Goal: Information Seeking & Learning: Learn about a topic

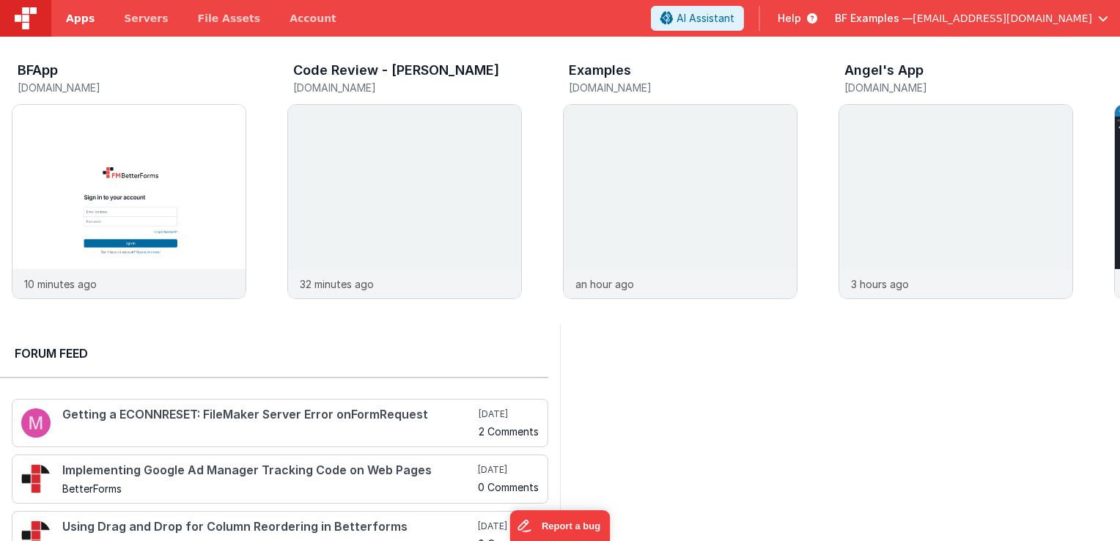
click at [84, 22] on span "Apps" at bounding box center [80, 18] width 29 height 15
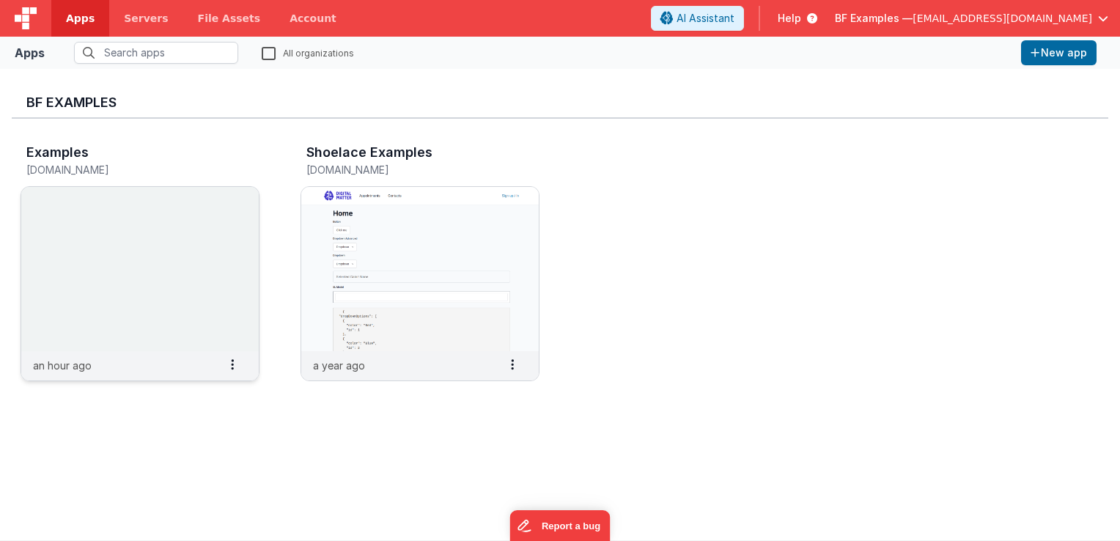
click at [205, 260] on img at bounding box center [140, 269] width 238 height 164
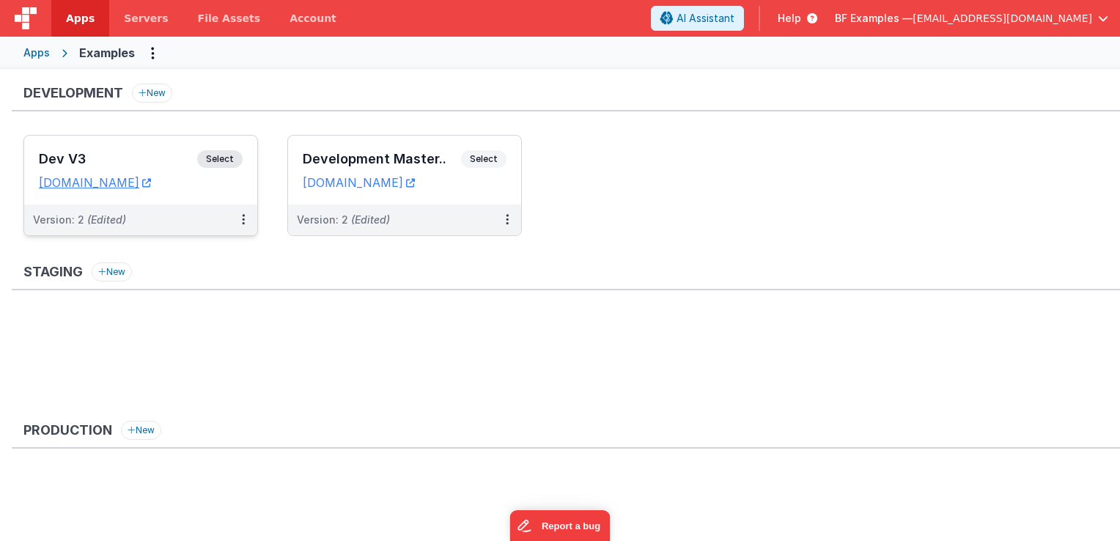
click at [224, 153] on span "Select" at bounding box center [219, 159] width 45 height 18
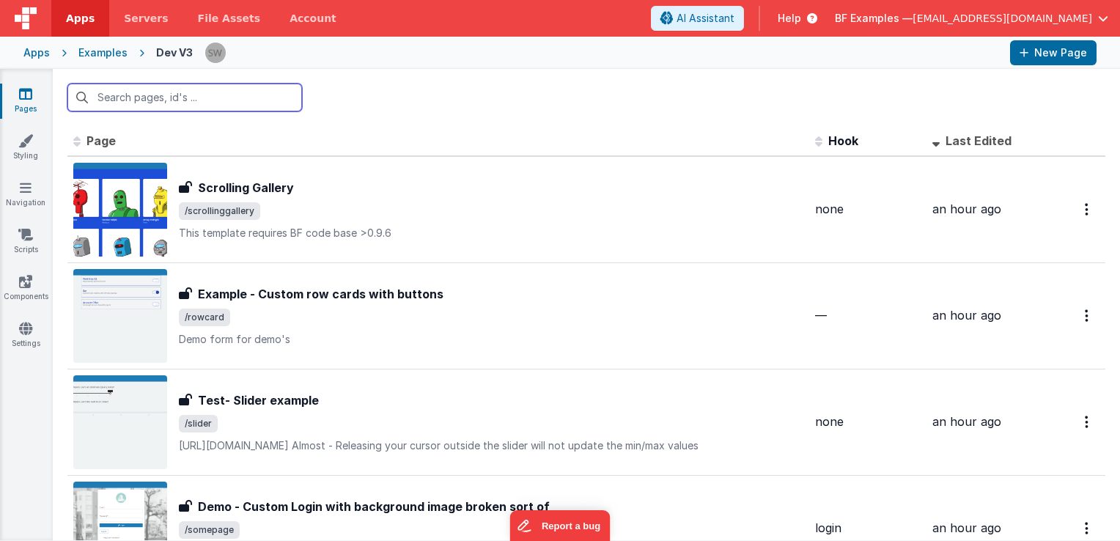
click at [204, 96] on input "text" at bounding box center [184, 98] width 235 height 28
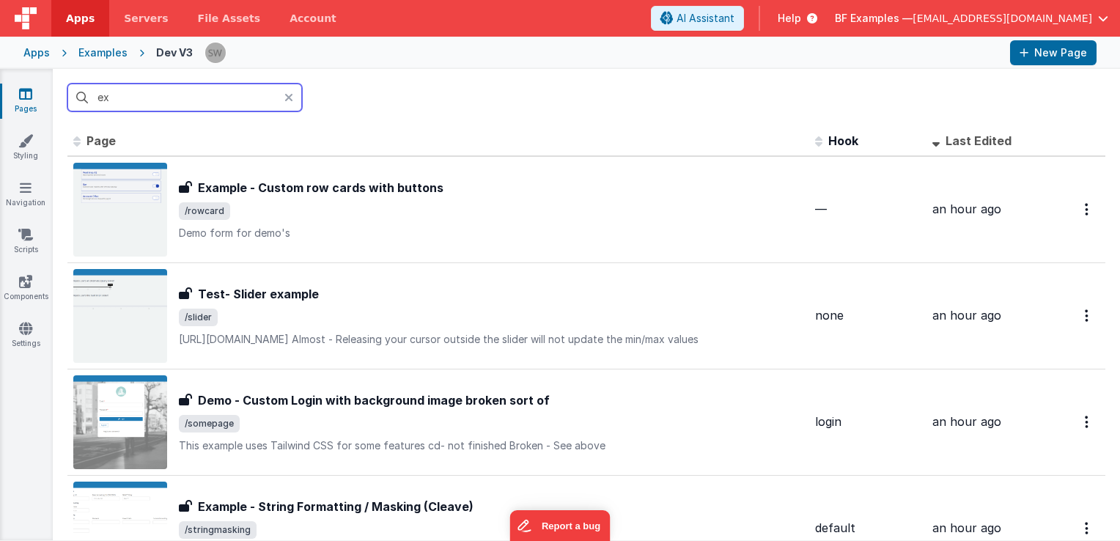
type input "e"
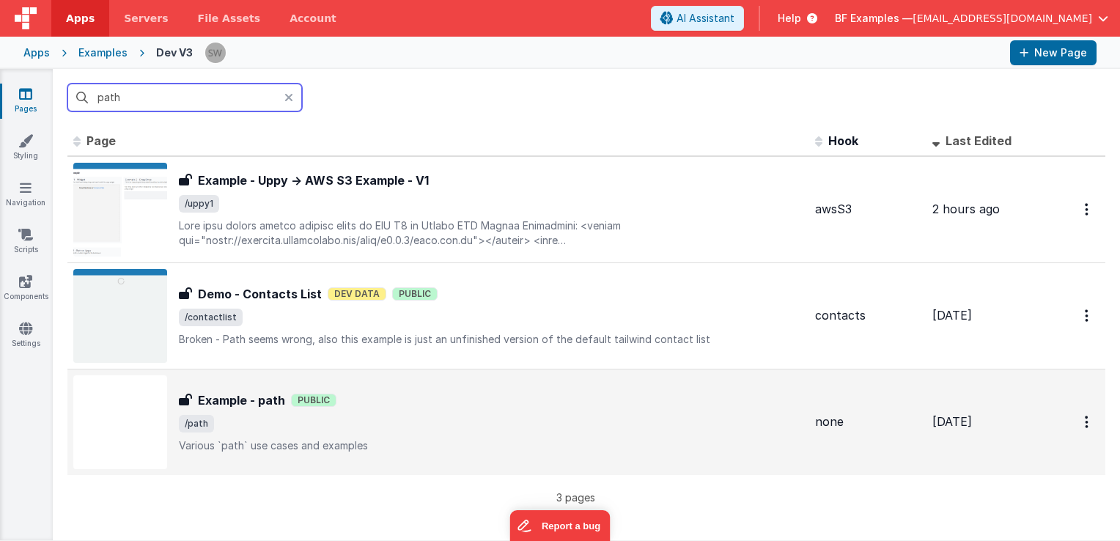
type input "path"
click at [388, 400] on div "Example - path Public" at bounding box center [491, 401] width 625 height 18
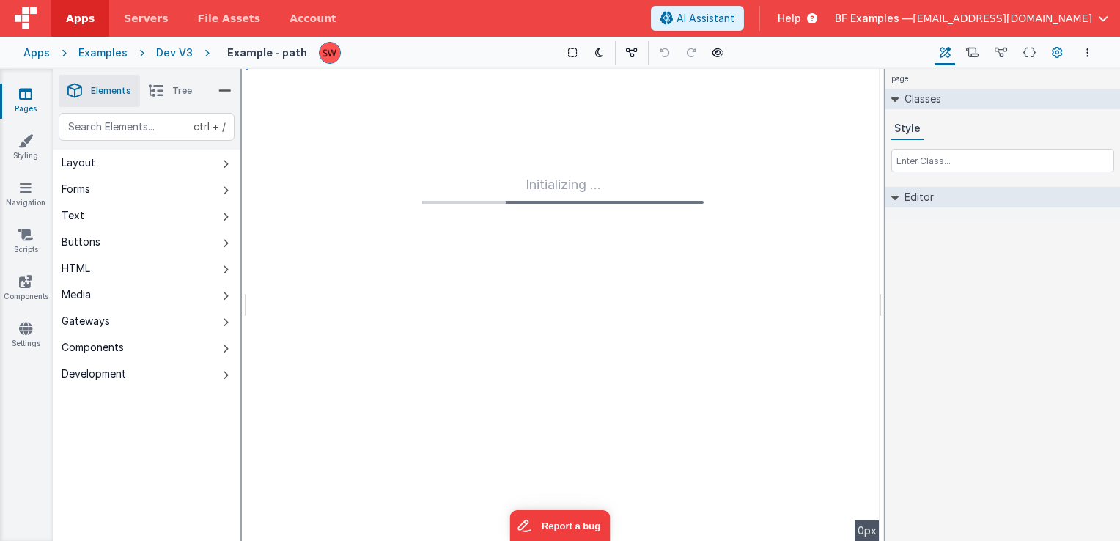
type input "FR_0D13517B-3B1C-7F43-A0D2-60FAEEEEE6E5"
type textarea "Various `path` use cases and examples"
type input "none"
checkbox input "false"
click at [1059, 54] on icon at bounding box center [1057, 52] width 11 height 15
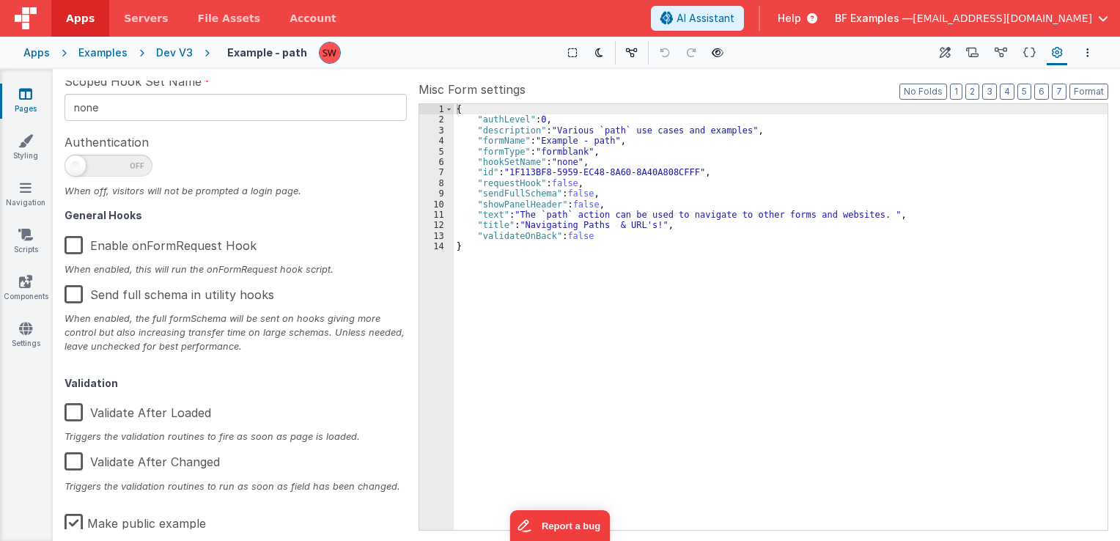
scroll to position [234, 0]
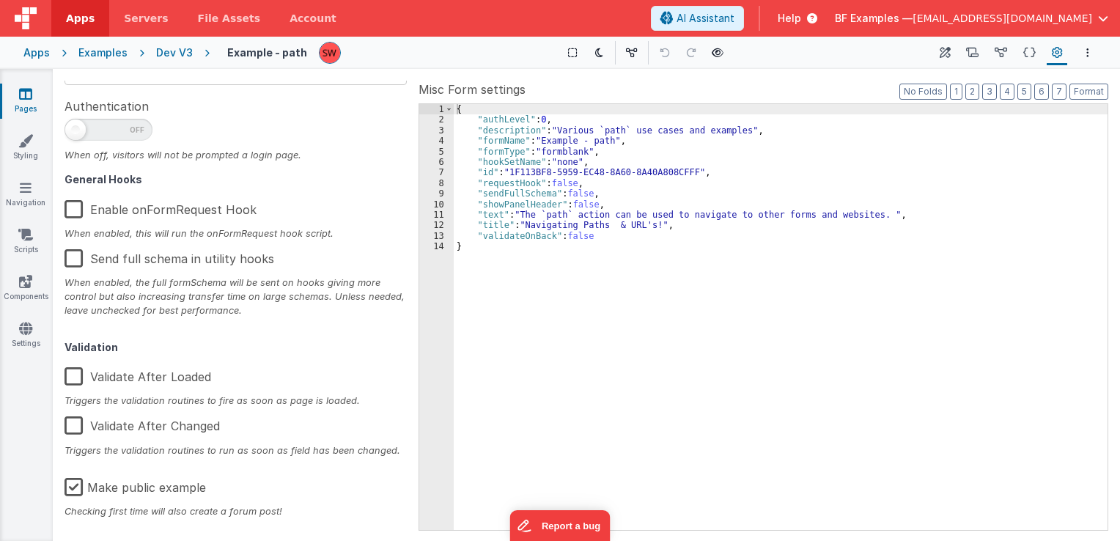
click at [76, 490] on label "Make public example" at bounding box center [135, 485] width 141 height 32
click at [0, 0] on input "Make public example" at bounding box center [0, 0] width 0 height 0
click at [177, 50] on div "Dev V3" at bounding box center [174, 52] width 37 height 15
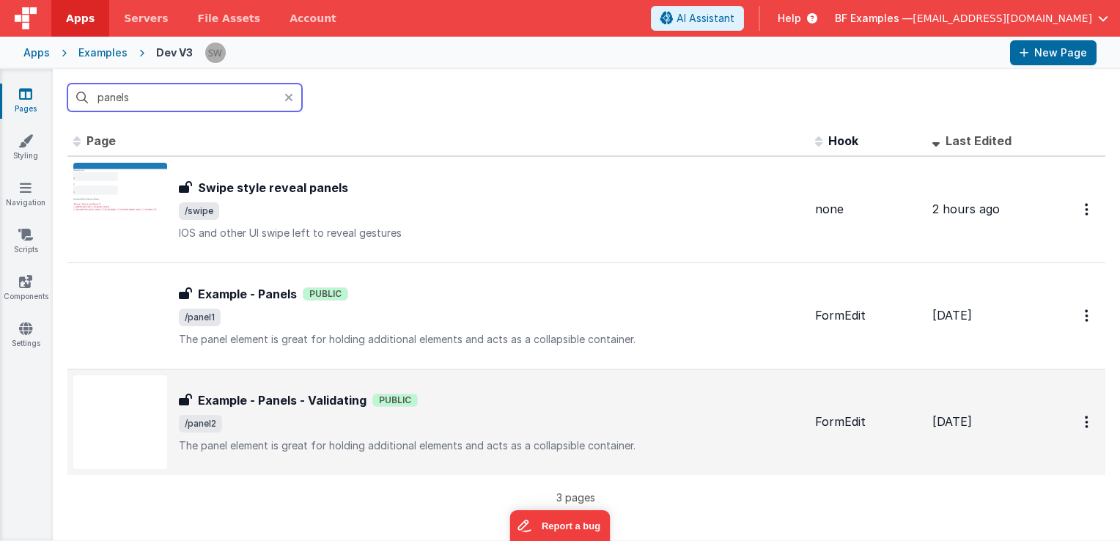
type input "panels"
click at [471, 394] on div "Example - Panels - Validating Public" at bounding box center [491, 401] width 625 height 18
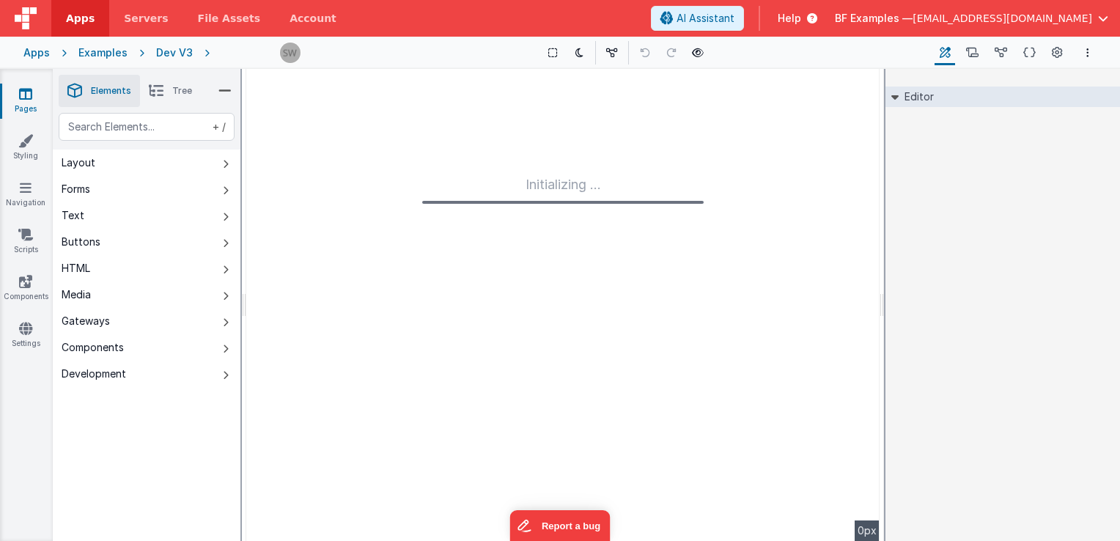
type input "FR_B8813B9F-8A9B-D740-AB3A-01809DE56DB1"
type textarea "The panel element is great for holding additional elements and acts as a collap…"
type input "FormEdit"
checkbox input "false"
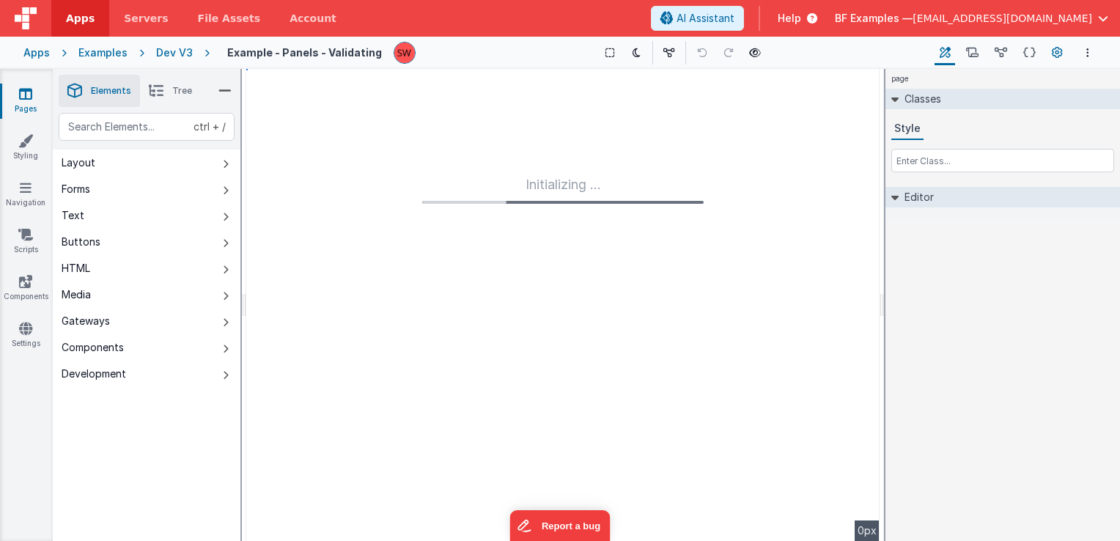
click at [1056, 50] on icon at bounding box center [1057, 52] width 11 height 15
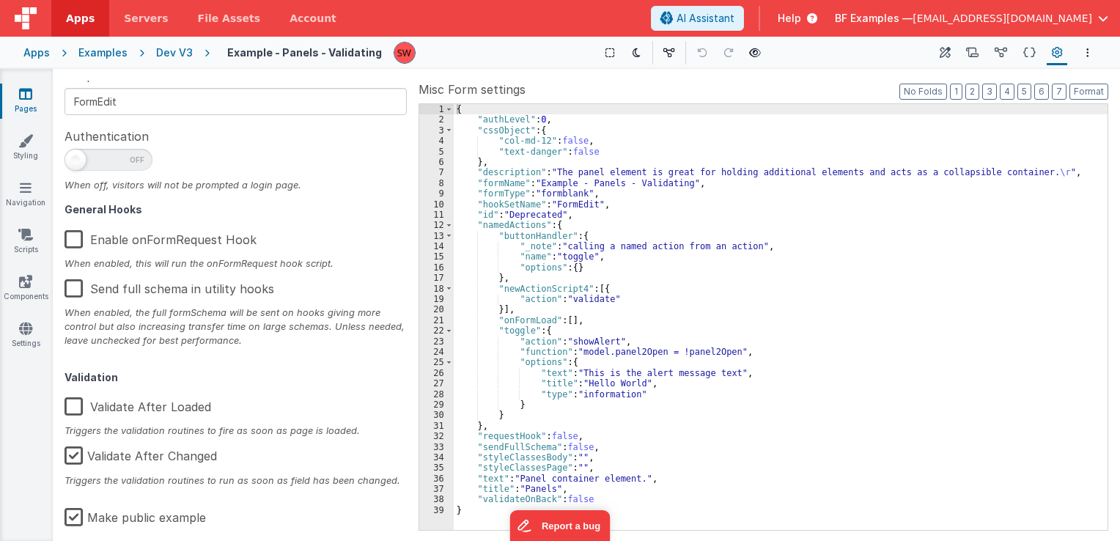
scroll to position [234, 0]
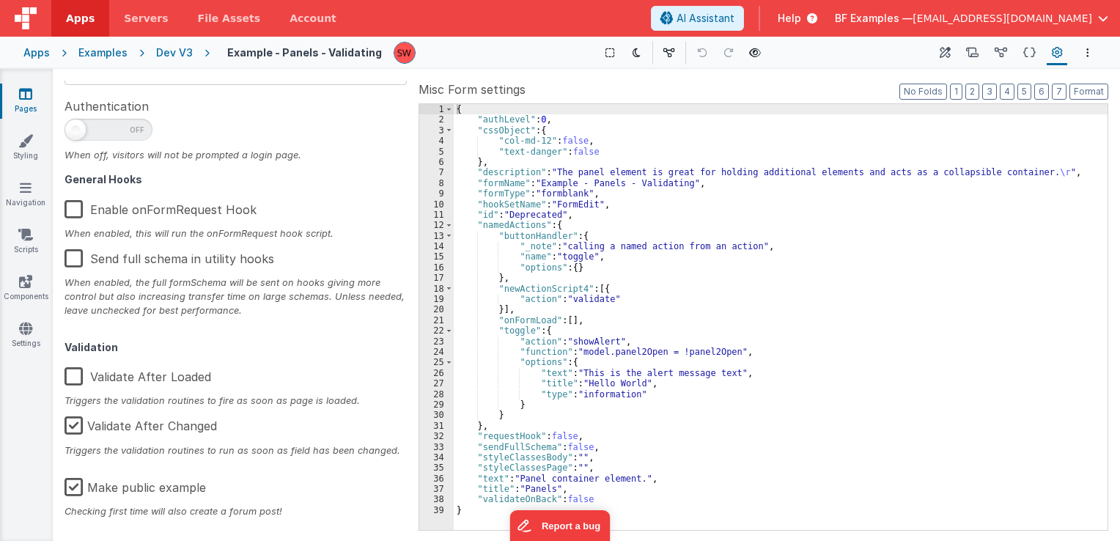
click at [75, 487] on label "Make public example" at bounding box center [135, 485] width 141 height 32
click at [0, 0] on input "Make public example" at bounding box center [0, 0] width 0 height 0
type textarea "The panel element is great for holding additional elements and acts as a collap…"
click at [179, 57] on div "Dev V3" at bounding box center [174, 52] width 37 height 15
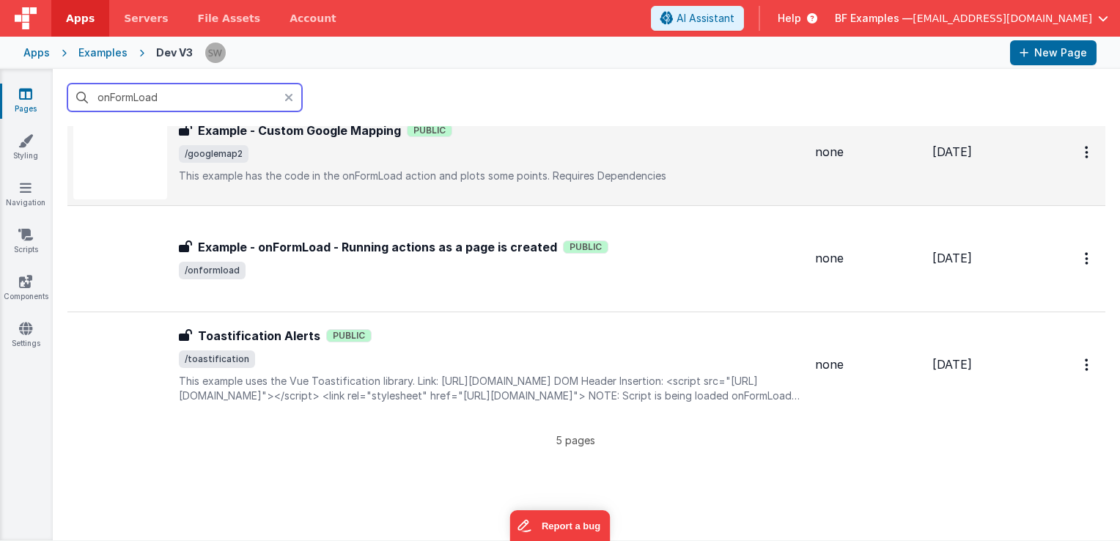
scroll to position [293, 0]
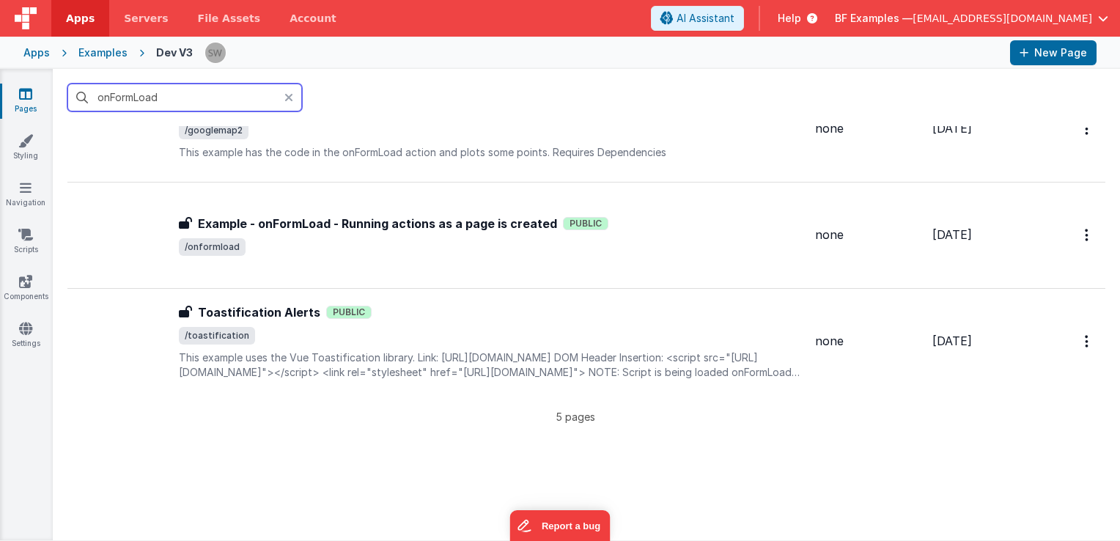
type input "onFormLoad"
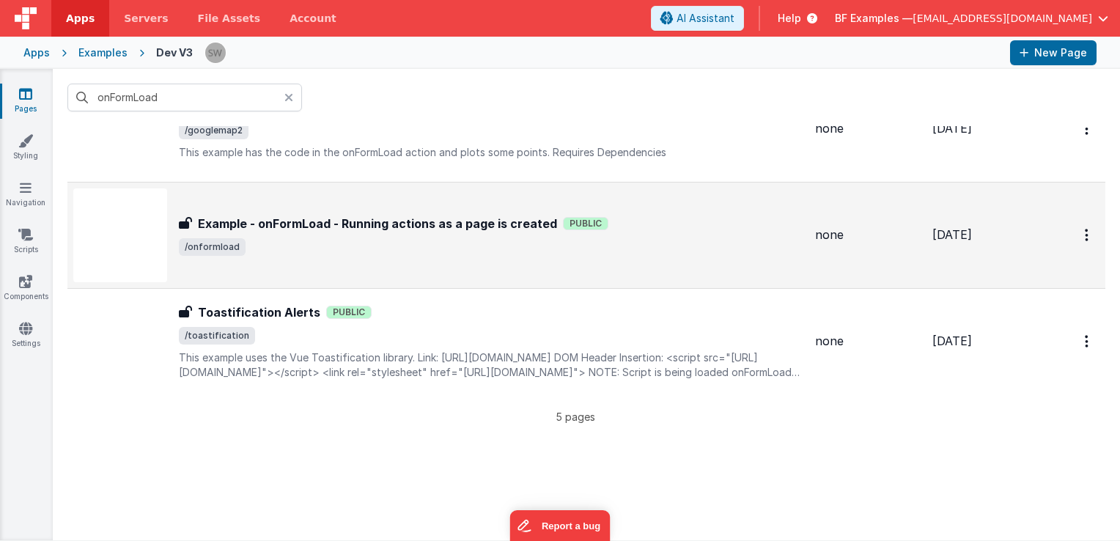
click at [488, 216] on h3 "Example - onFormLoad - Running actions as a page is created" at bounding box center [377, 224] width 359 height 18
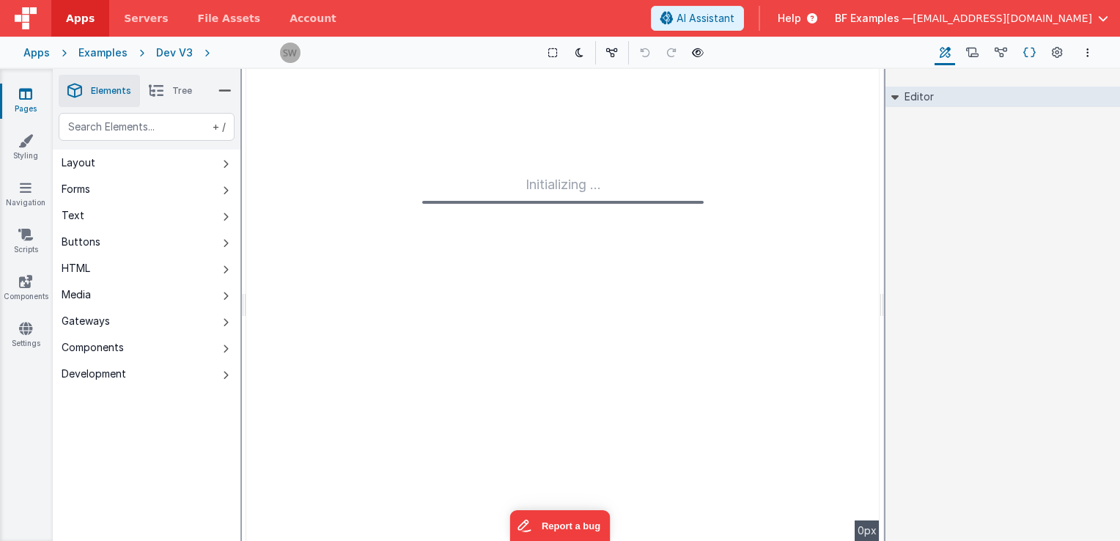
type input "FR_627F47BD-0C5A-4443-AE8C-3732908C4F1C"
type input "none"
checkbox input "false"
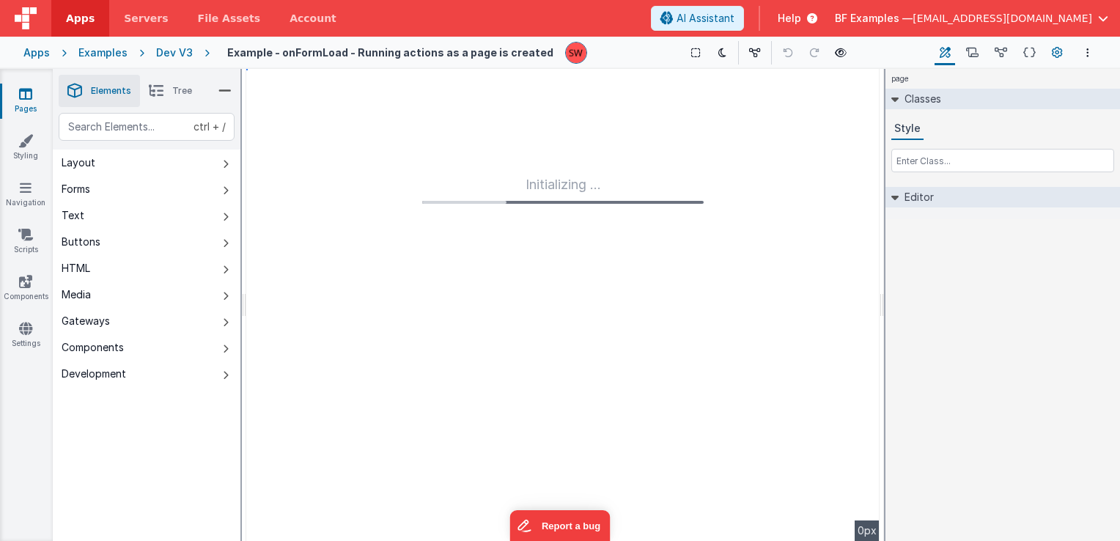
click at [1050, 54] on button "Page Settings" at bounding box center [1057, 52] width 21 height 25
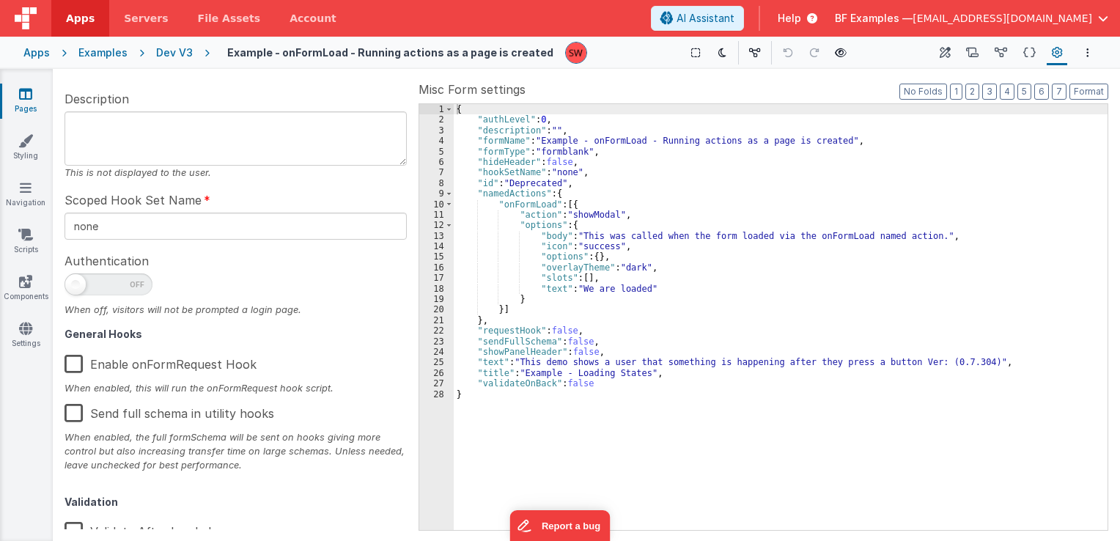
scroll to position [234, 0]
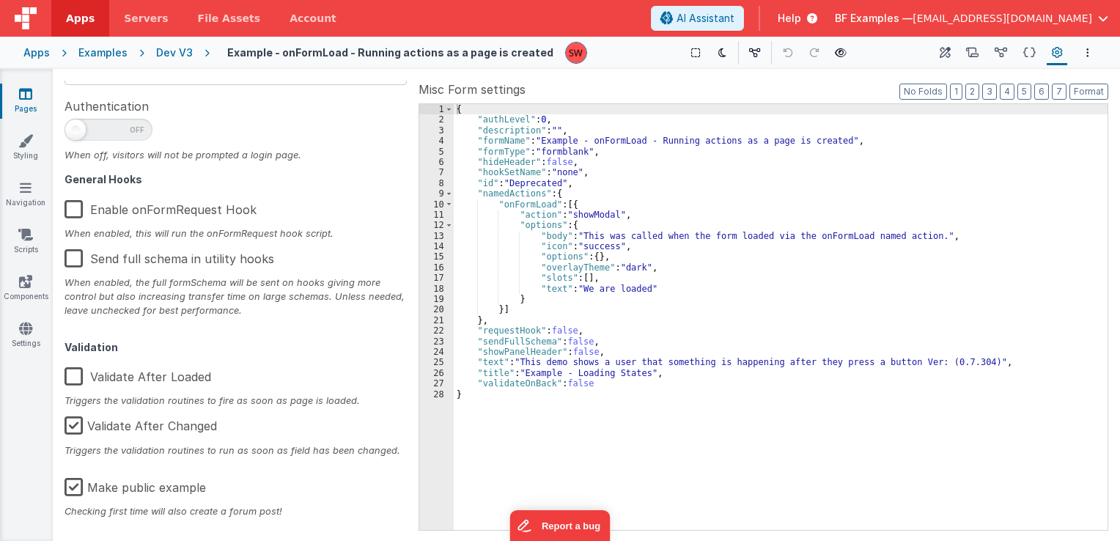
click at [75, 487] on label "Make public example" at bounding box center [135, 485] width 141 height 32
click at [0, 0] on input "Make public example" at bounding box center [0, 0] width 0 height 0
click at [172, 52] on div "Dev V3" at bounding box center [174, 52] width 37 height 15
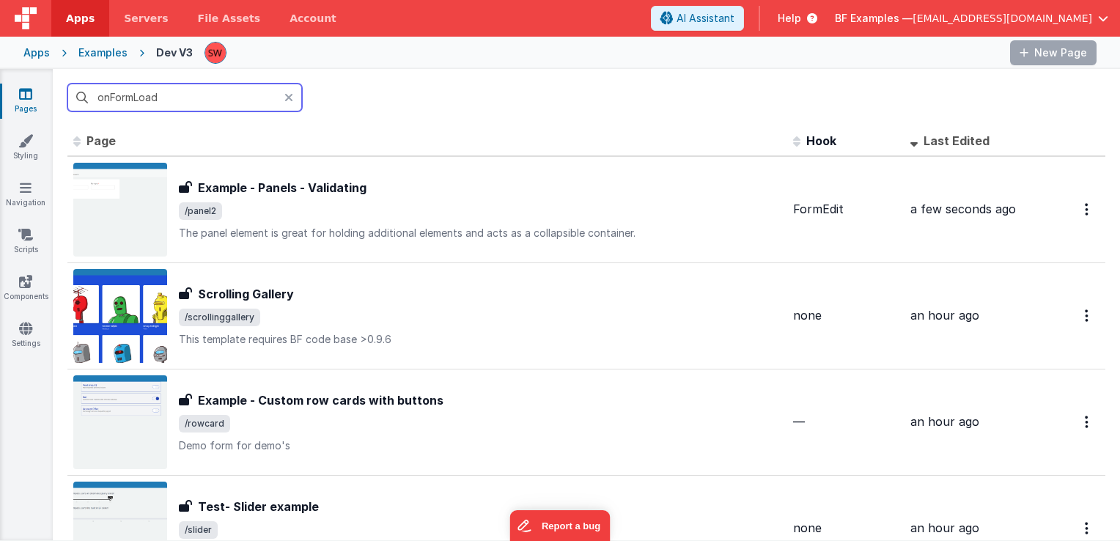
click at [199, 96] on input "onFormLoad" at bounding box center [184, 98] width 235 height 28
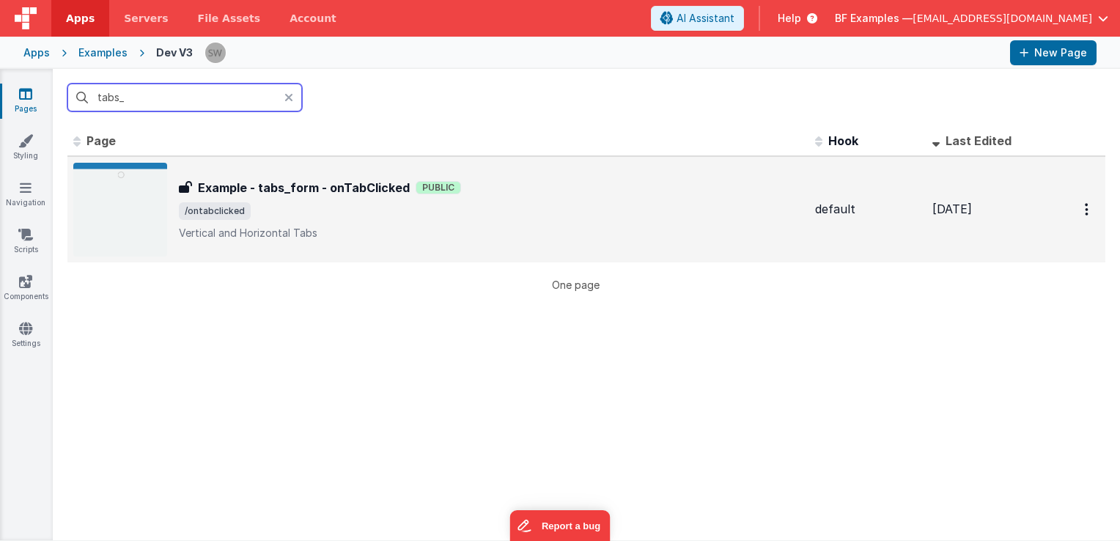
type input "tabs_"
click at [537, 198] on div "Example - tabs_form - onTabClicked Example - tabs_form - onTabClicked Public /o…" at bounding box center [491, 210] width 625 height 62
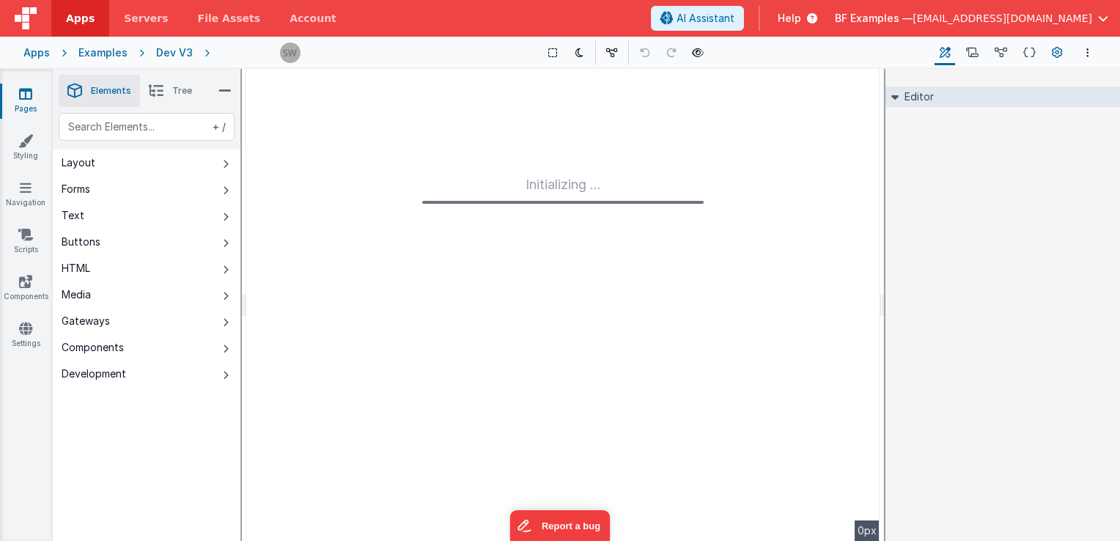
type input "FR_DAB9A691-7B0A-1042-9692-3F562969D8AA"
type textarea "Vertical and Horizontal Tabs"
type input "default"
checkbox input "false"
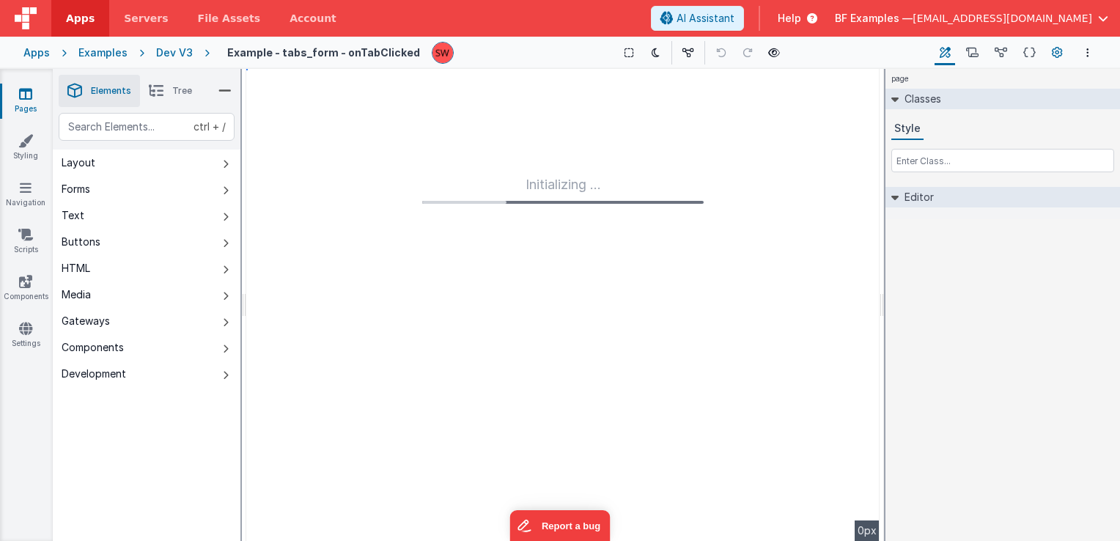
click at [1055, 57] on icon at bounding box center [1057, 52] width 11 height 15
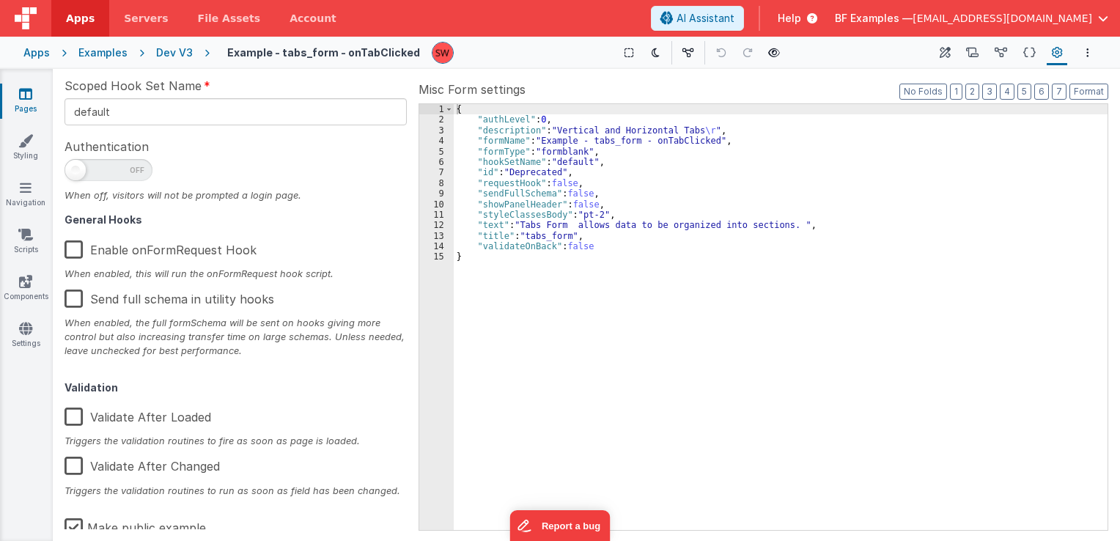
scroll to position [234, 0]
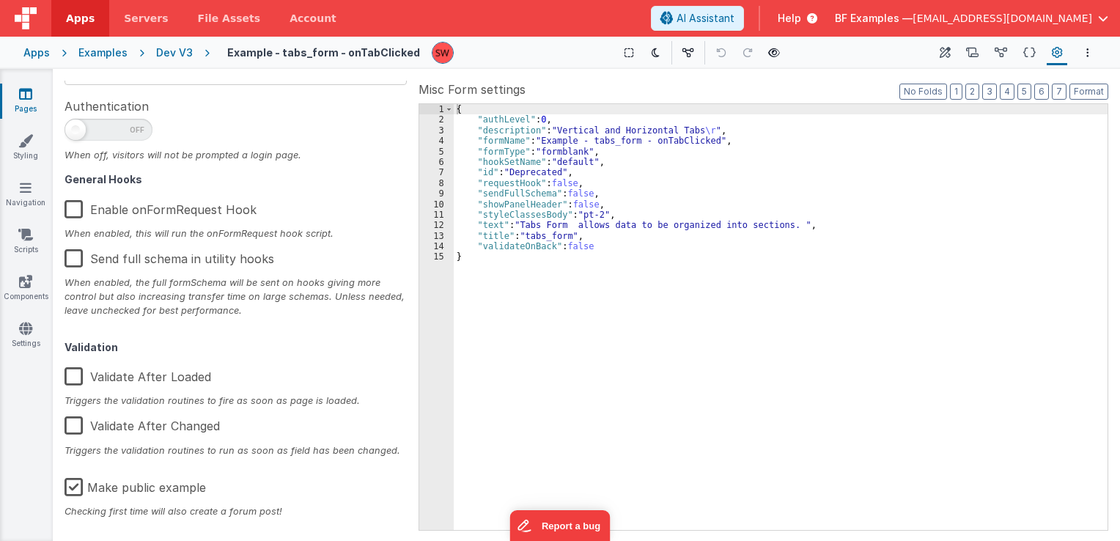
click at [76, 485] on label "Make public example" at bounding box center [135, 485] width 141 height 32
click at [0, 0] on input "Make public example" at bounding box center [0, 0] width 0 height 0
type textarea "Vertical and Horizontal Tabs"
click at [593, 253] on div "{ "authLevel" : 0 , "description" : "Vertical and Horizontal Tabs \r " , "formN…" at bounding box center [781, 328] width 655 height 448
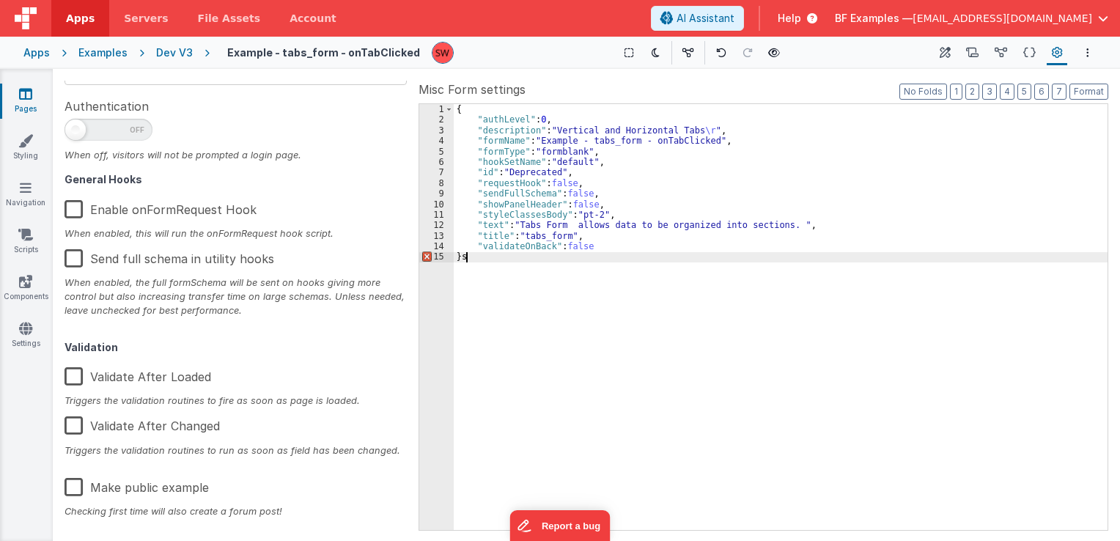
type textarea "Vertical and Horizontal Tabs"
click at [169, 47] on div "Dev V3" at bounding box center [174, 52] width 37 height 15
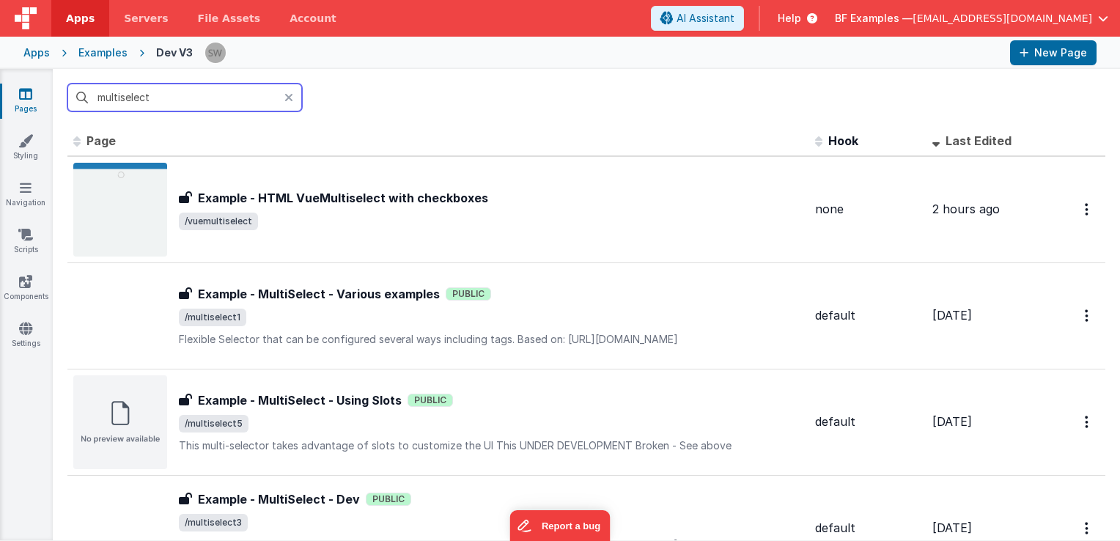
type input "multiselect"
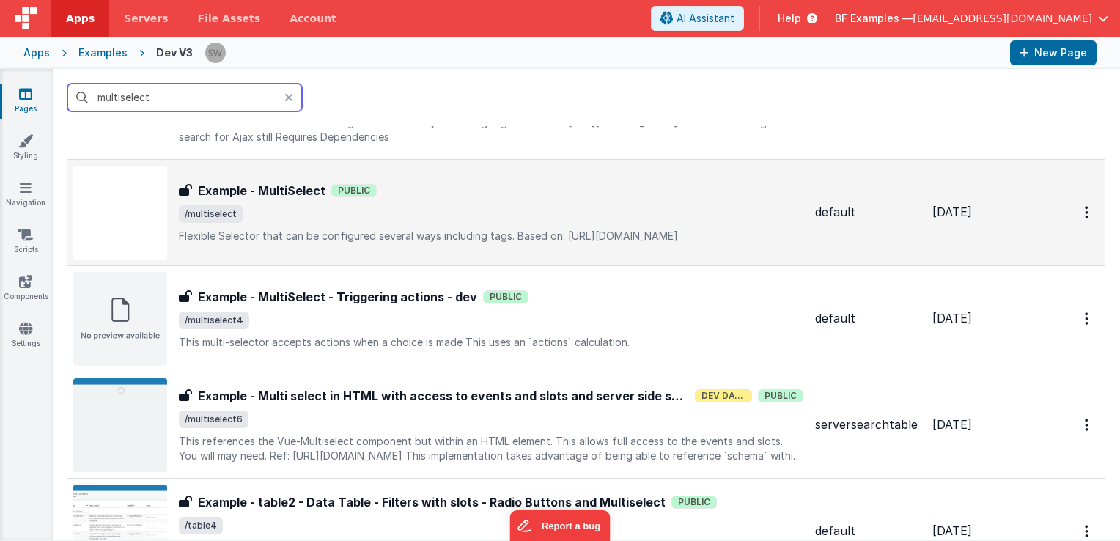
scroll to position [440, 0]
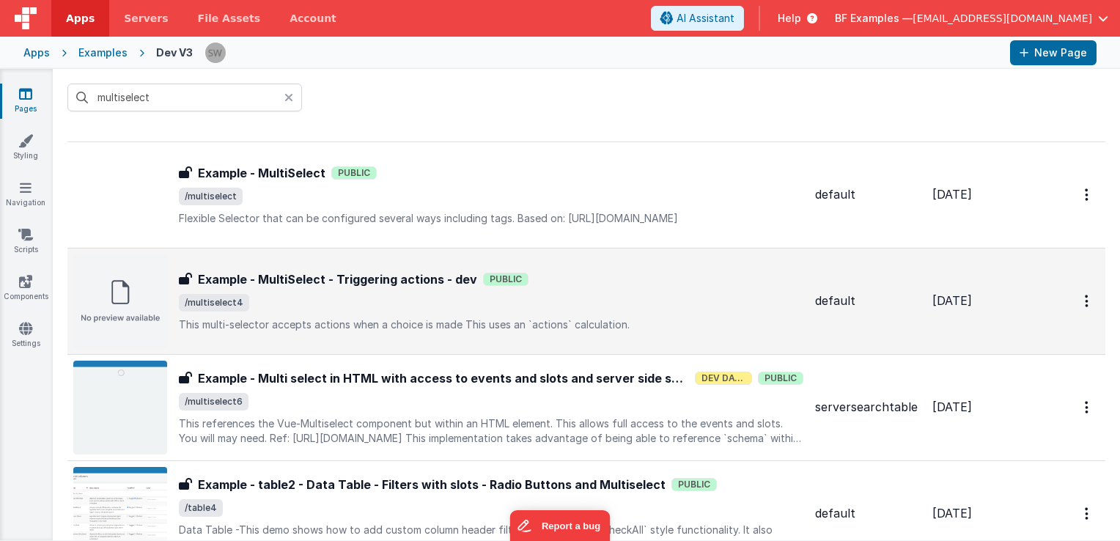
click at [552, 274] on div "Example - MultiSelect - Triggering actions - dev Public" at bounding box center [491, 280] width 625 height 18
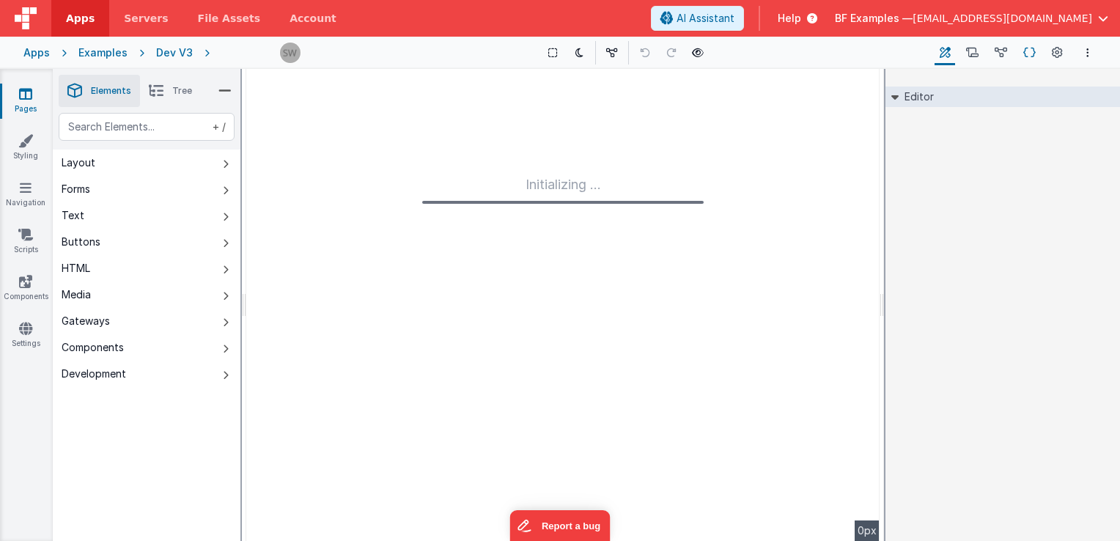
type input "FR_203DC3BC-[DATE]-ED42-891E-1EB43CDD495F"
type textarea "This multi-selector accepts actions when a choice is made This uses an `actions…"
type input "default"
checkbox input "false"
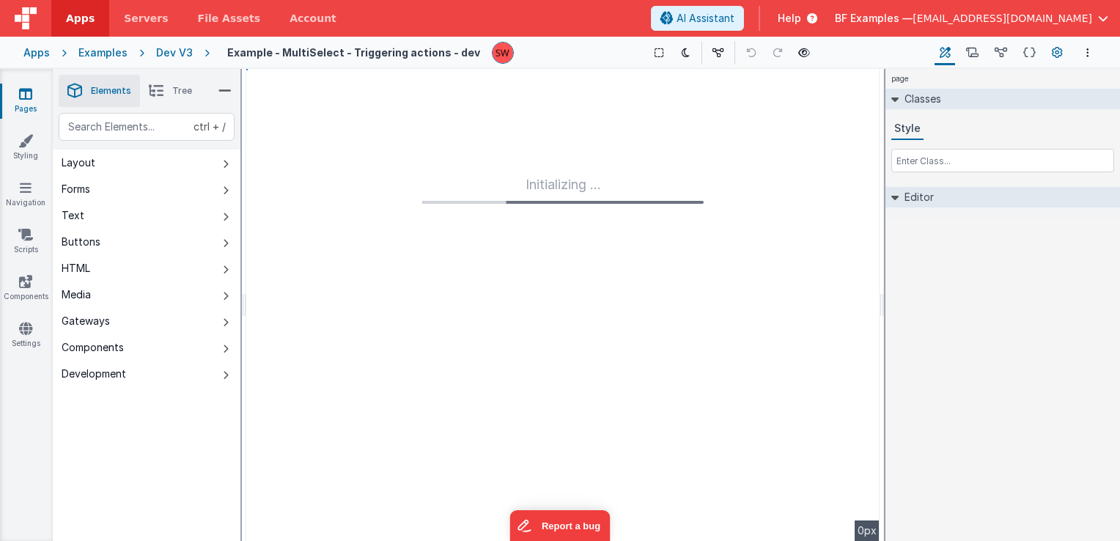
click at [1058, 54] on icon at bounding box center [1057, 52] width 11 height 15
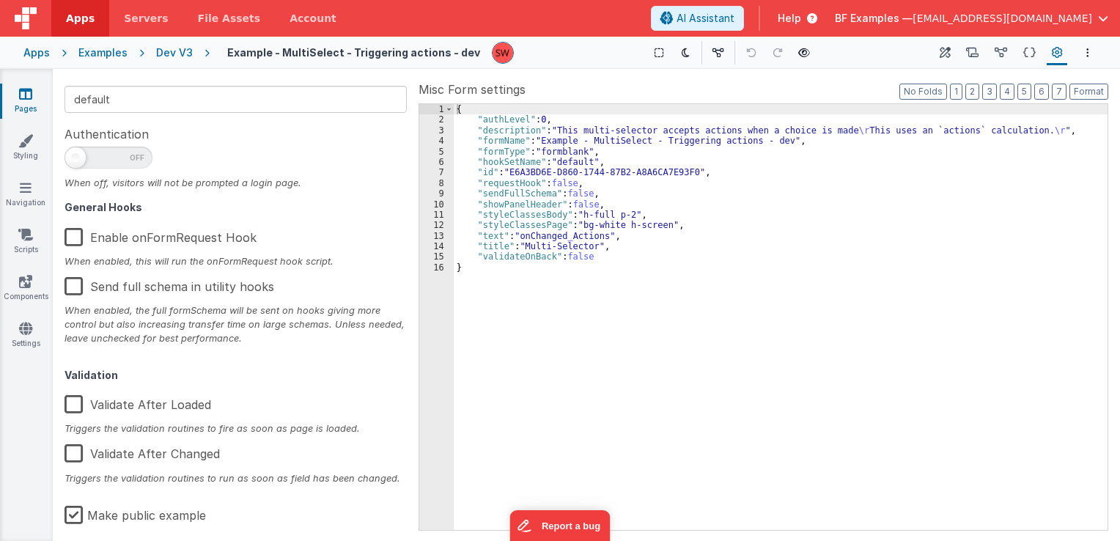
scroll to position [234, 0]
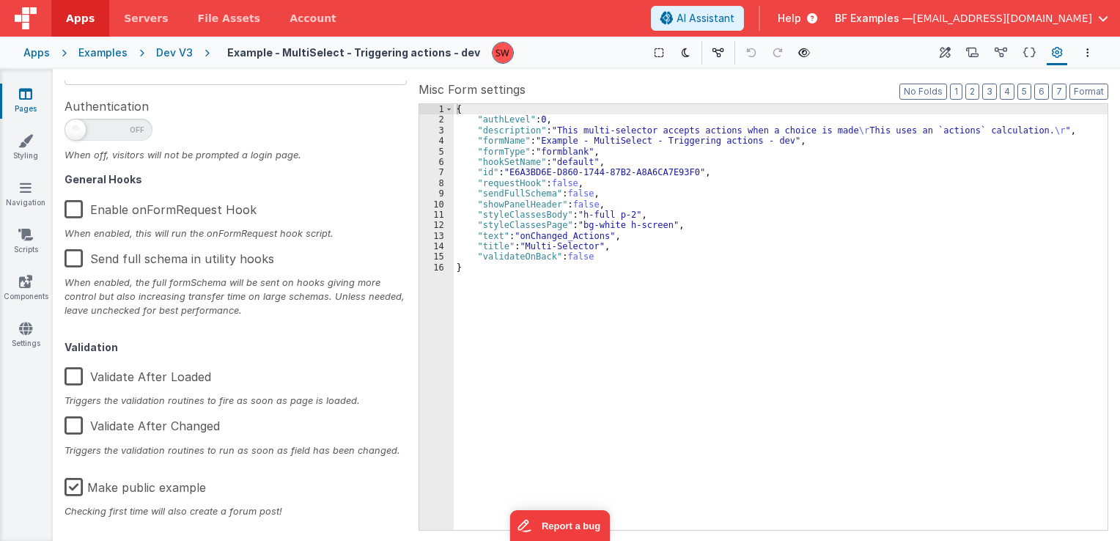
click at [76, 487] on label "Make public example" at bounding box center [135, 485] width 141 height 32
click at [0, 0] on input "Make public example" at bounding box center [0, 0] width 0 height 0
type textarea "This multi-selector accepts actions when a choice is made This uses an `actions…"
click at [176, 51] on div "Dev V3" at bounding box center [174, 52] width 37 height 15
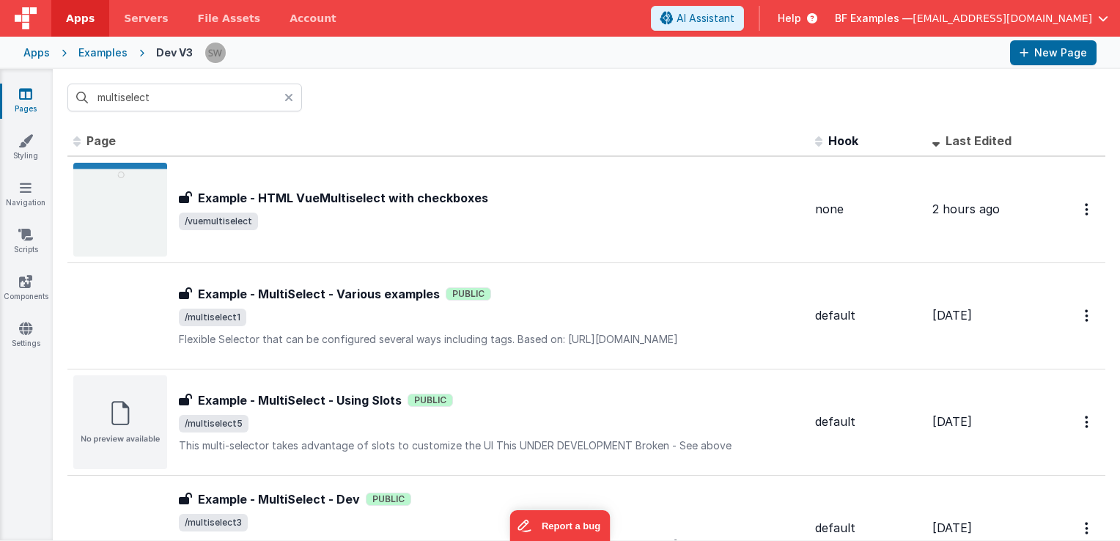
click at [291, 97] on icon at bounding box center [288, 98] width 9 height 12
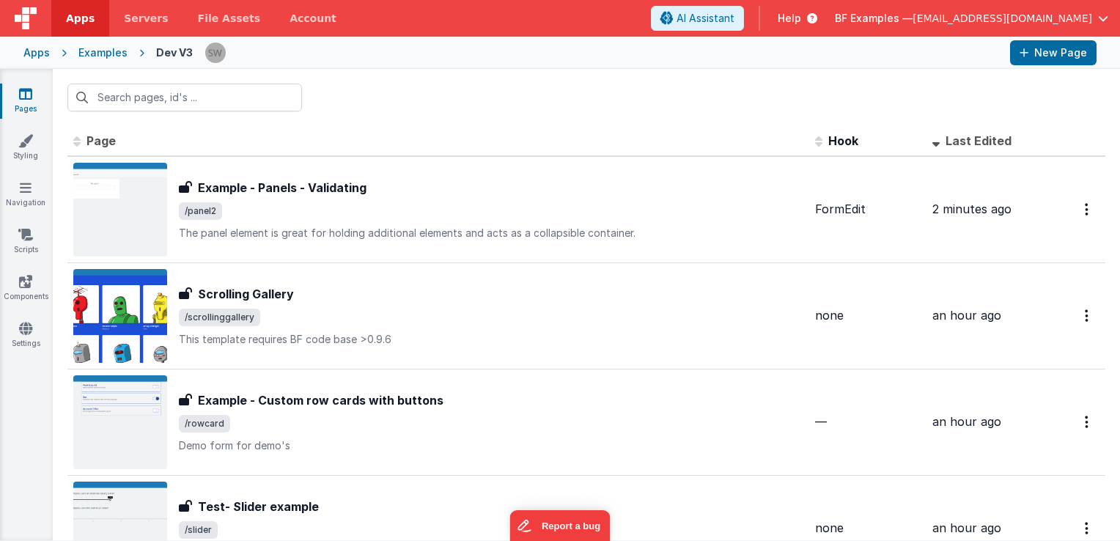
click at [210, 54] on img at bounding box center [215, 53] width 21 height 21
click at [238, 91] on input "text" at bounding box center [184, 98] width 235 height 28
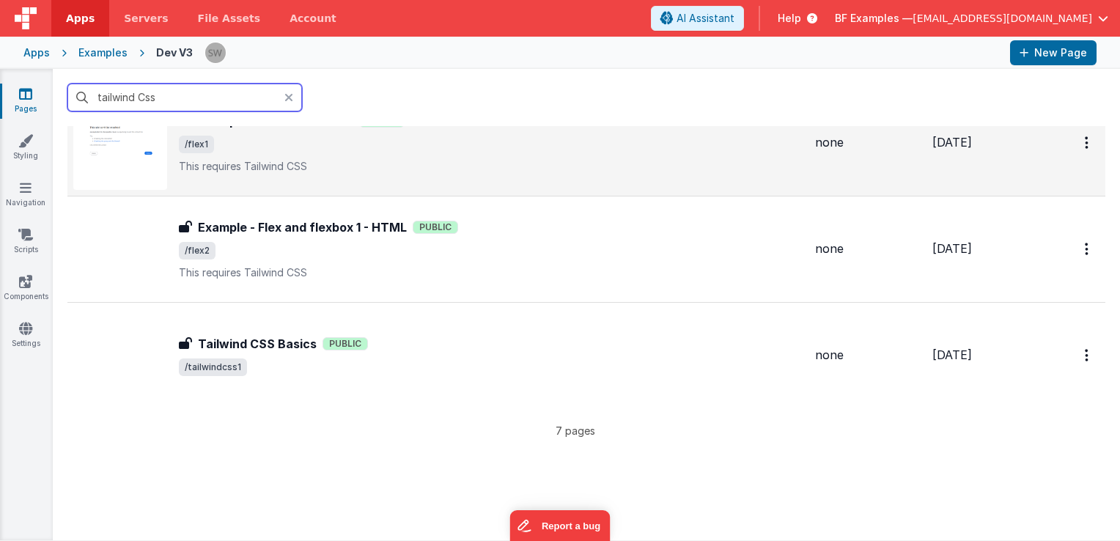
scroll to position [513, 0]
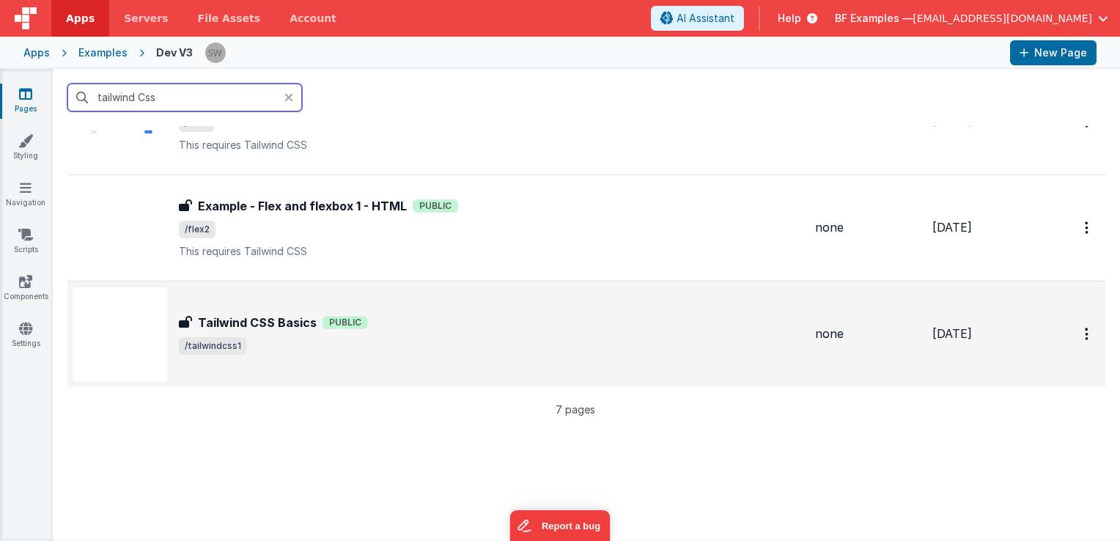
type input "tailwind Css"
click at [446, 333] on div "Tailwind CSS Basics Tailwind CSS Basics Public /tailwindcss1" at bounding box center [491, 334] width 625 height 41
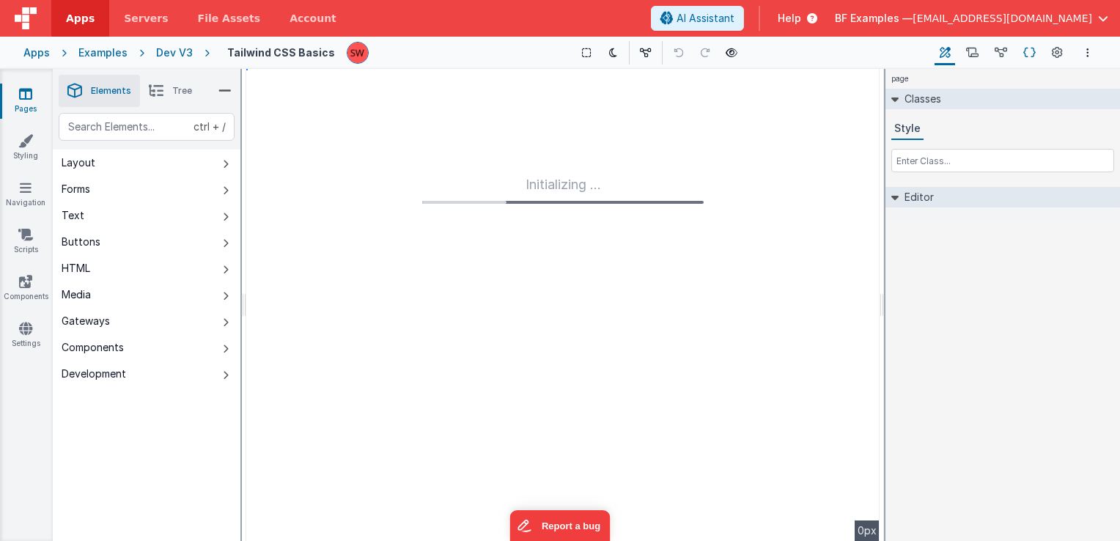
type input "FR_2D46957B-3EC0-8F40-A833-BF803494B524"
type input "none"
checkbox input "false"
click at [1059, 53] on icon at bounding box center [1057, 52] width 11 height 15
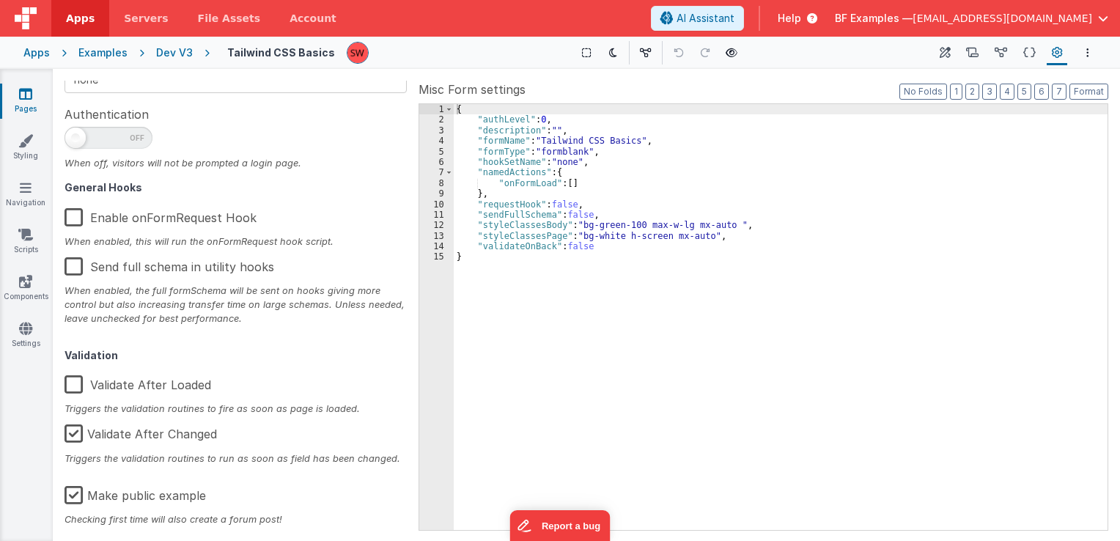
scroll to position [234, 0]
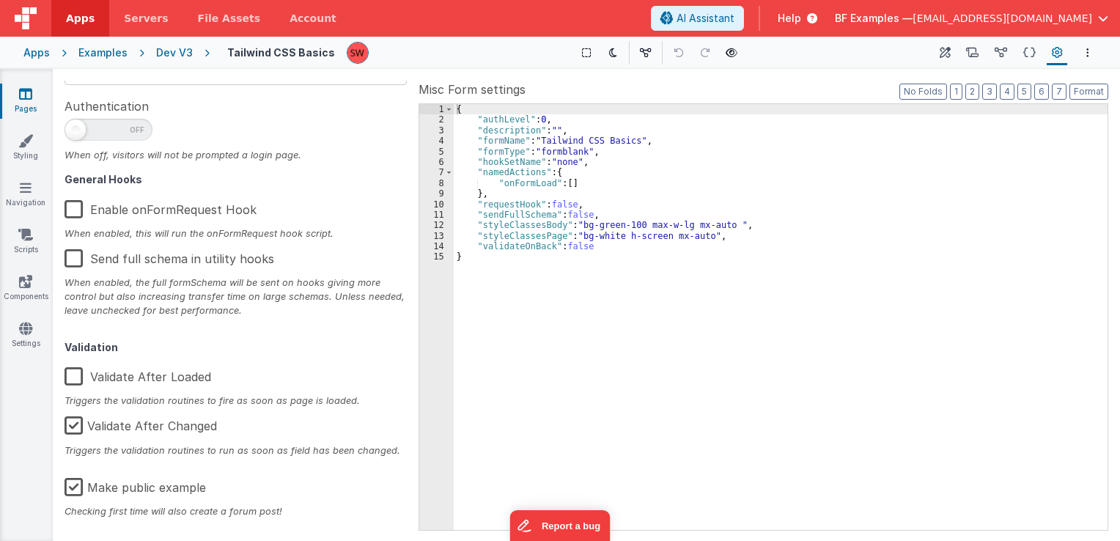
click at [73, 489] on label "Make public example" at bounding box center [135, 485] width 141 height 32
click at [0, 0] on input "Make public example" at bounding box center [0, 0] width 0 height 0
click at [179, 56] on div "Dev V3" at bounding box center [174, 52] width 37 height 15
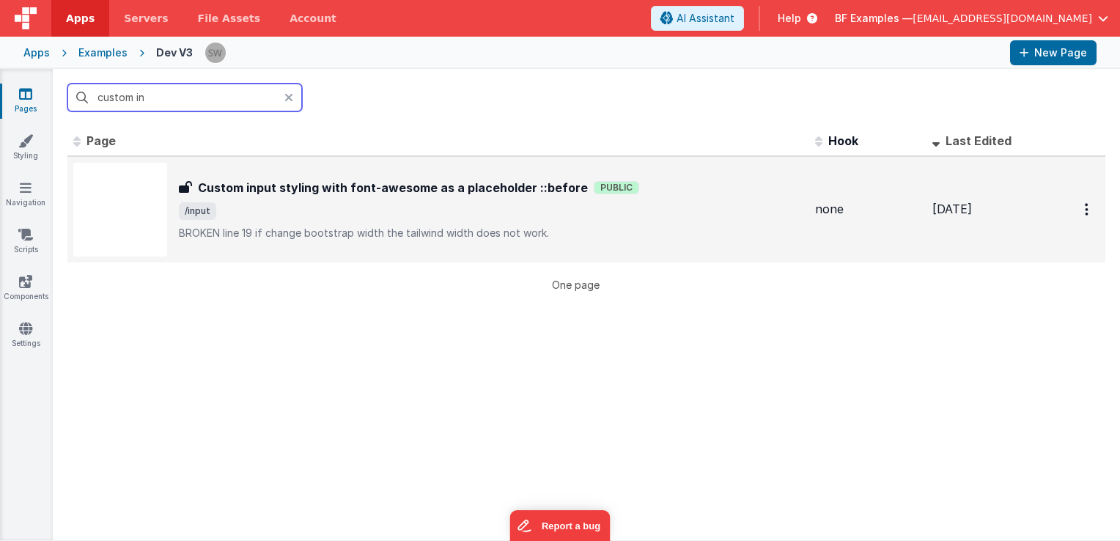
type input "custom in"
click at [704, 199] on div "Custom input styling with font-awesome as a placeholder ::before Custom input s…" at bounding box center [491, 210] width 625 height 62
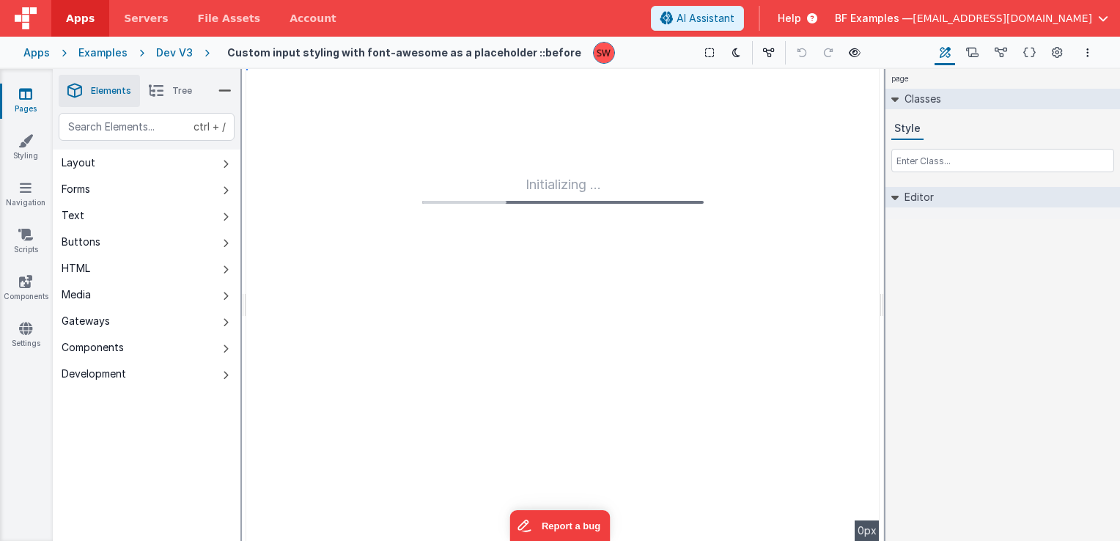
type input "FR_4E8F3CCA-5D0C-FE43-9C46-719298BCD0D2"
type textarea "BROKEN line 19 if change bootstrap width the tailwind width does not work."
type input "none"
checkbox input "false"
click at [1059, 56] on icon at bounding box center [1057, 52] width 11 height 15
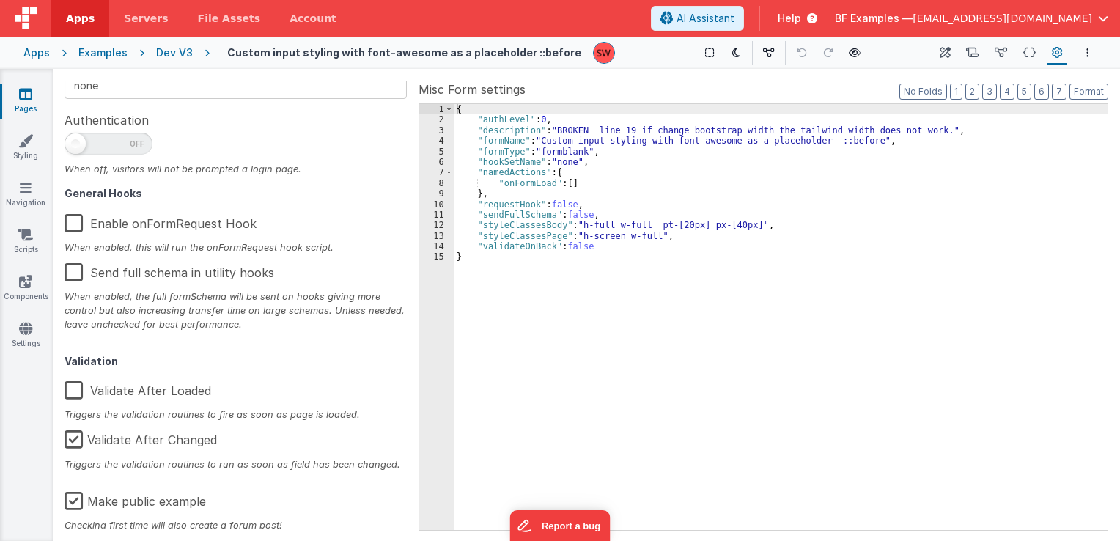
scroll to position [234, 0]
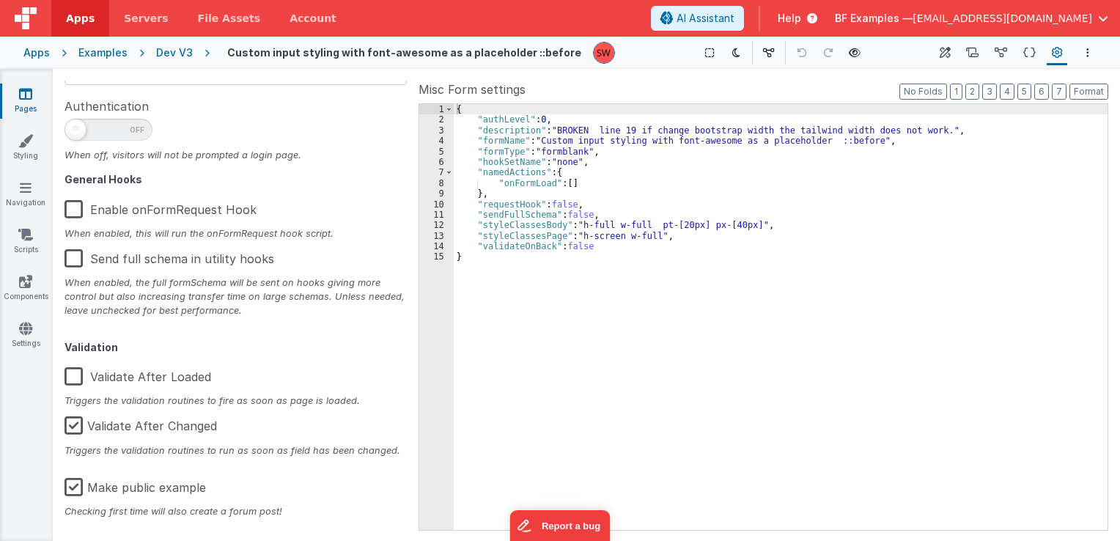
click at [72, 485] on label "Make public example" at bounding box center [135, 485] width 141 height 32
click at [0, 0] on input "Make public example" at bounding box center [0, 0] width 0 height 0
click at [177, 48] on div "Dev V3" at bounding box center [174, 52] width 37 height 15
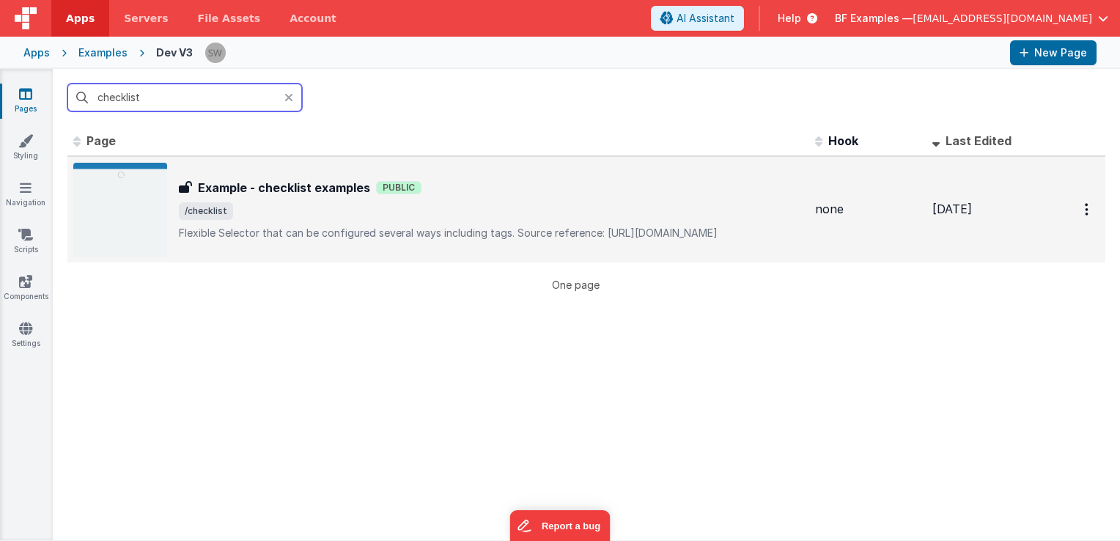
type input "checklist"
click at [537, 202] on span "/checklist" at bounding box center [491, 211] width 625 height 18
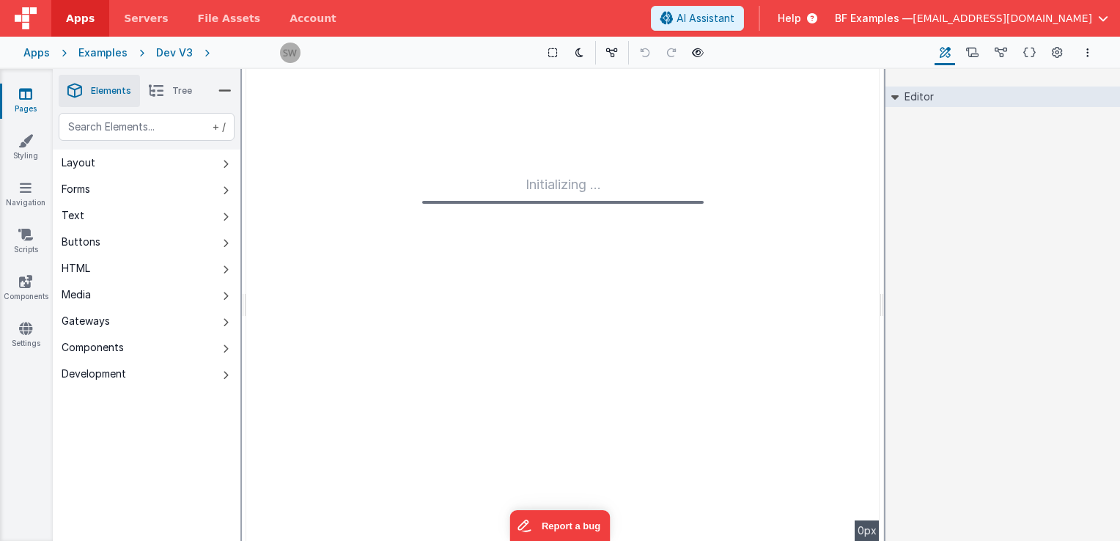
type input "FR_015E403D-8DE2-AD43-ABEF-2418B34F5494"
type textarea "Flexible Selector that can be configured several ways including tags. Source re…"
type input "none"
checkbox input "false"
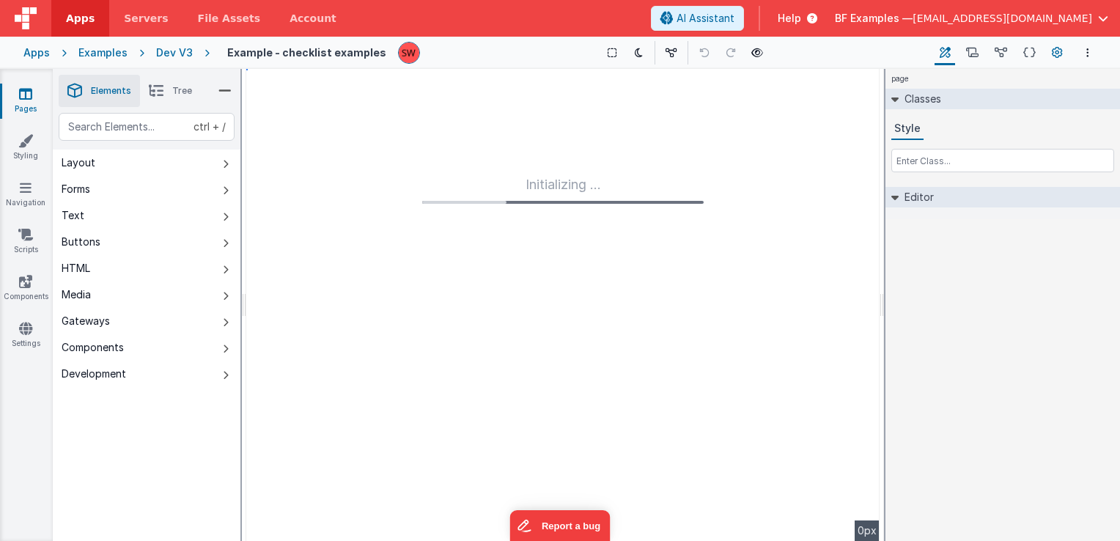
click at [1050, 51] on button "Page Settings" at bounding box center [1057, 52] width 21 height 25
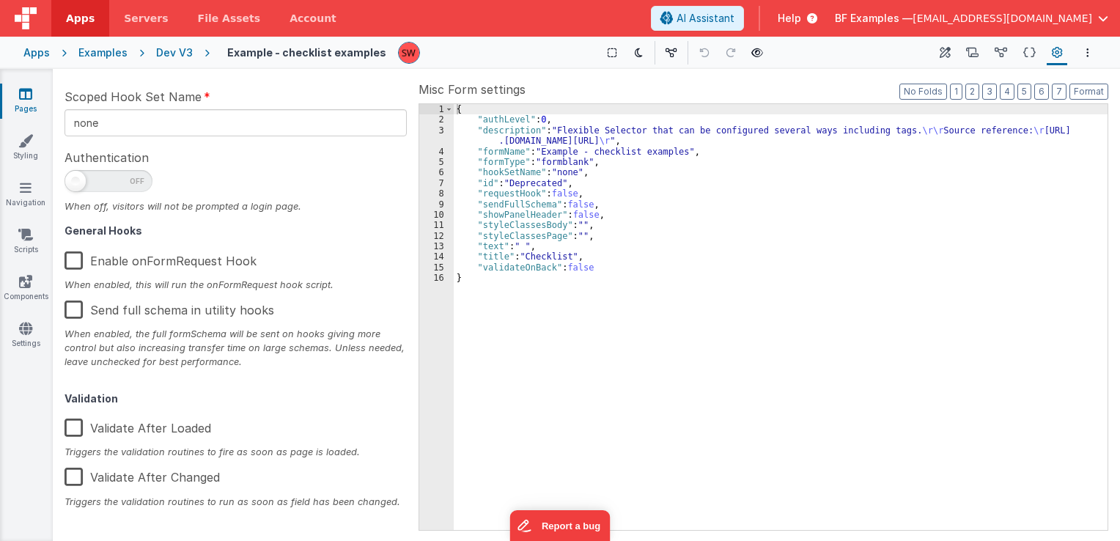
scroll to position [220, 0]
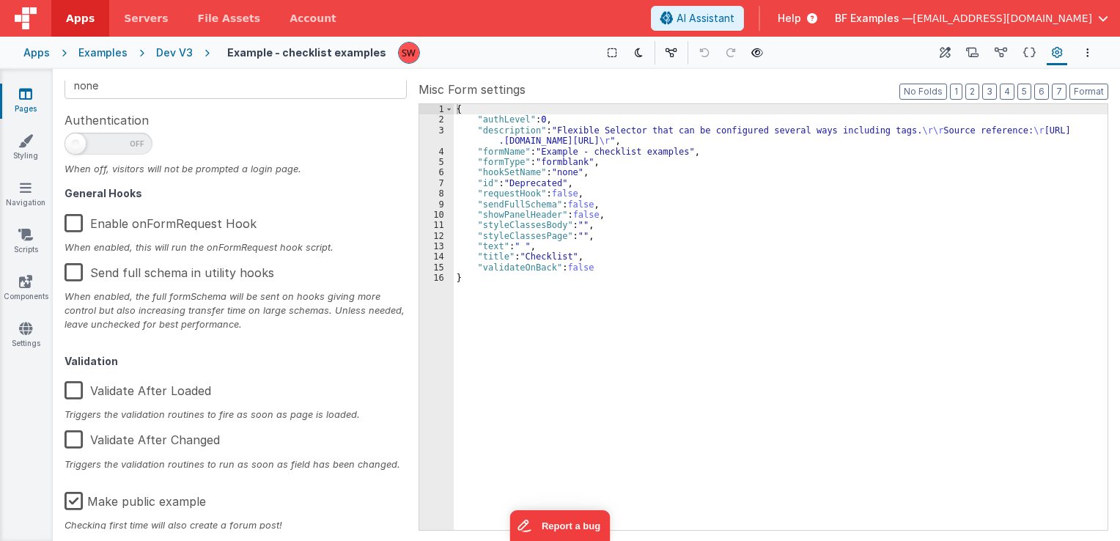
click at [74, 501] on label "Make public example" at bounding box center [135, 499] width 141 height 32
click at [0, 0] on input "Make public example" at bounding box center [0, 0] width 0 height 0
type textarea "Flexible Selector that can be configured several ways including tags. Source re…"
click at [169, 51] on div "Dev V3" at bounding box center [174, 52] width 37 height 15
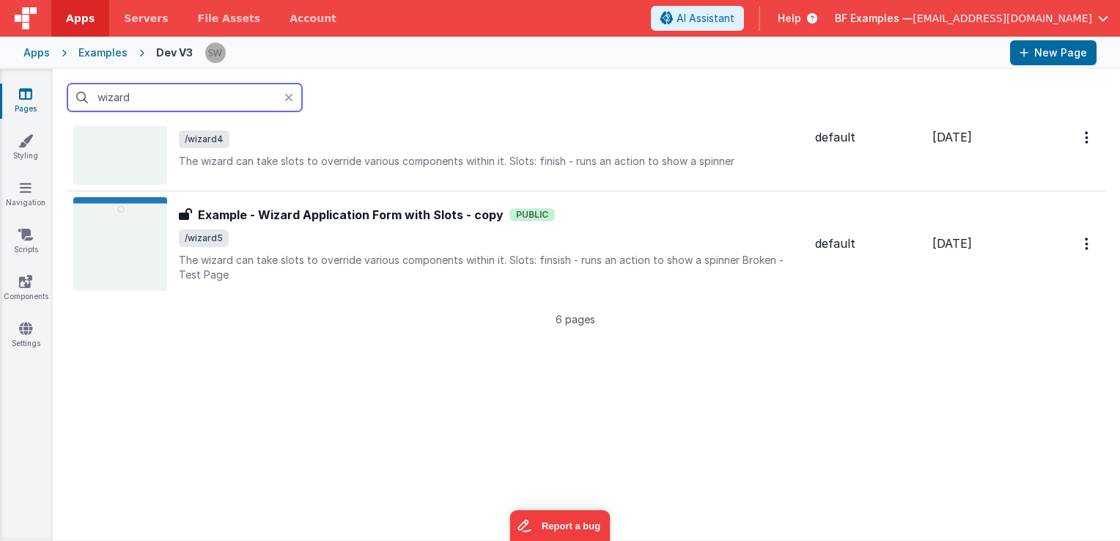
scroll to position [513, 0]
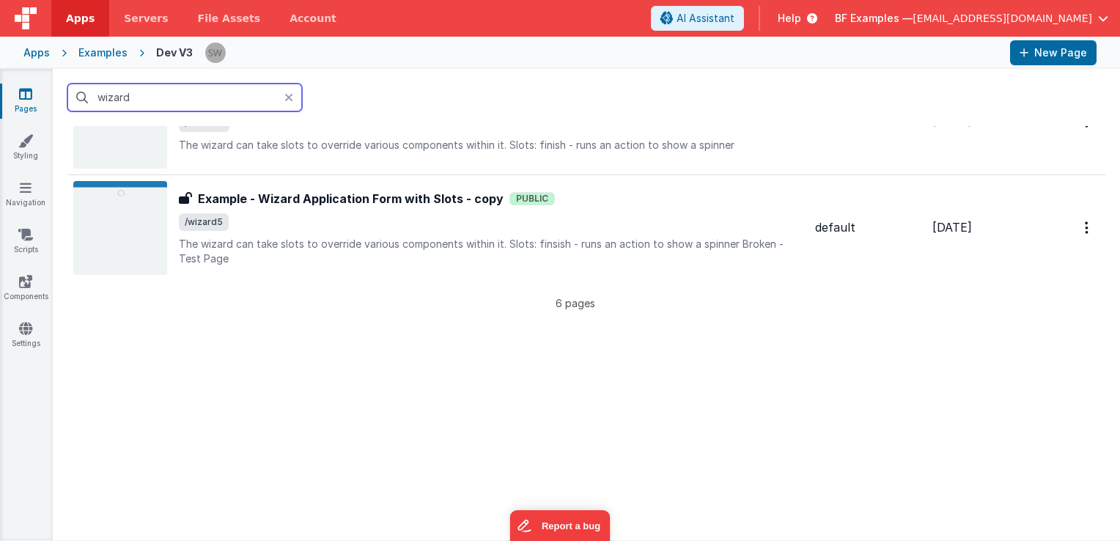
type input "wizard"
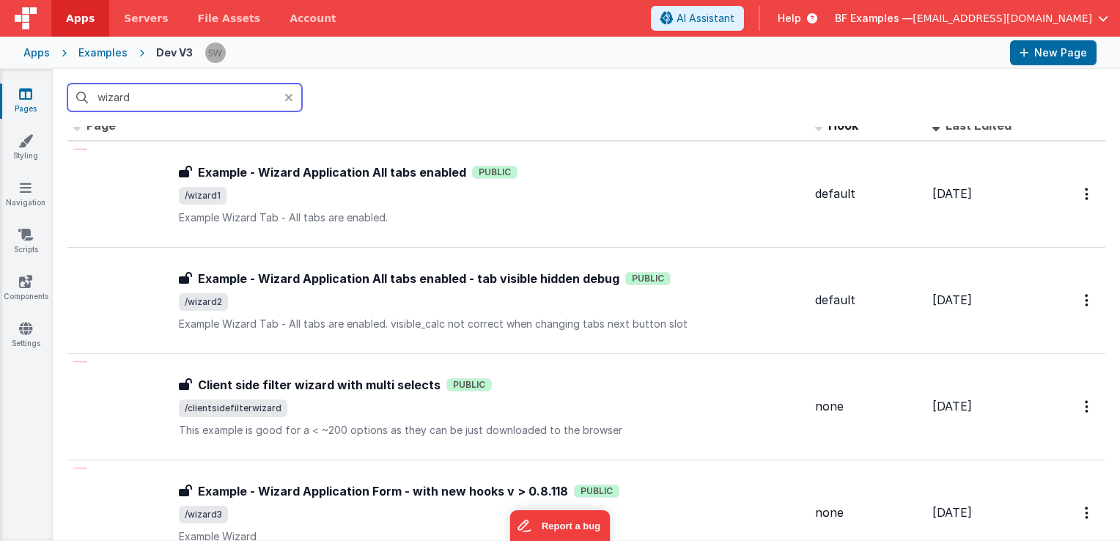
scroll to position [0, 0]
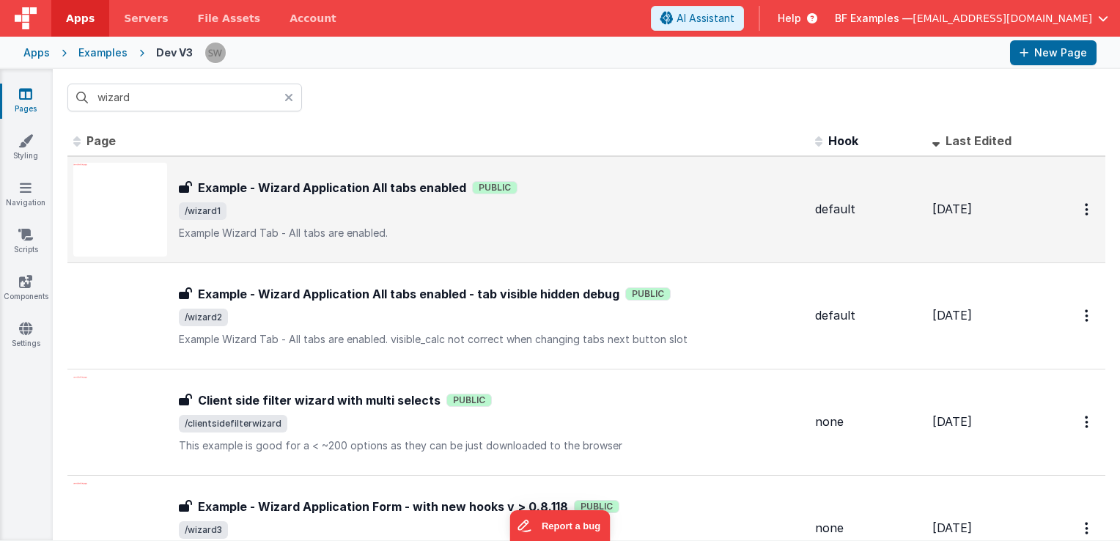
click at [563, 205] on span "/wizard1" at bounding box center [491, 211] width 625 height 18
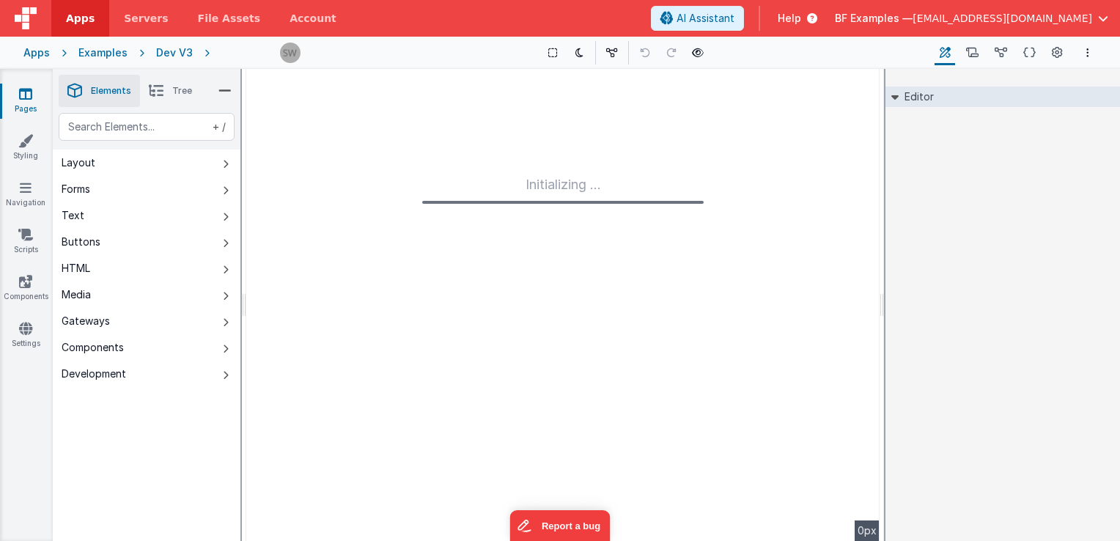
type input "FR_7F0F8D71-1129-794C-B2B3-7FB40E3450D2"
type textarea "Example Wizard Tab - All tabs are enabled."
type input "default"
checkbox input "false"
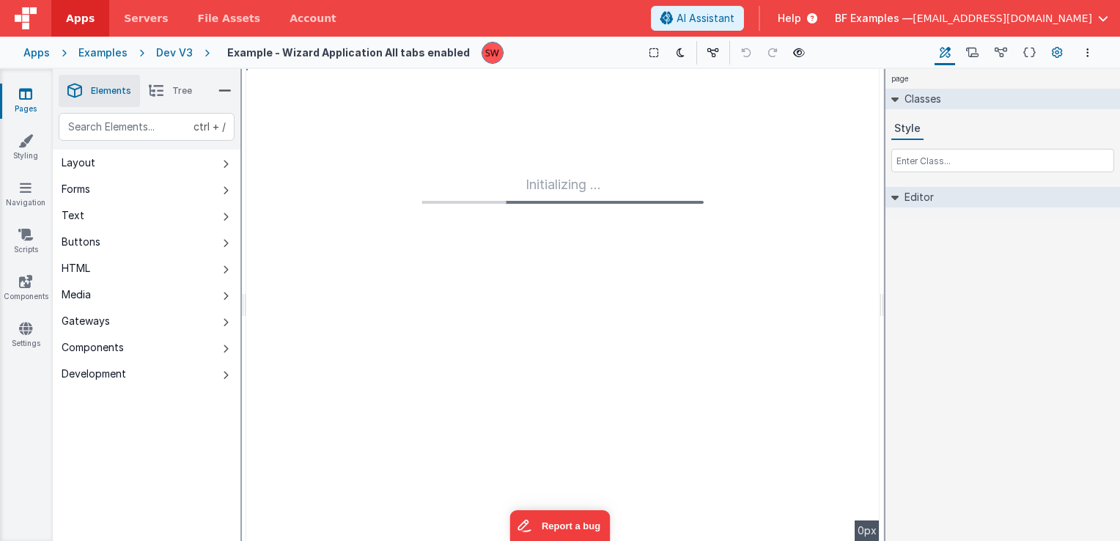
click at [1055, 54] on icon at bounding box center [1057, 52] width 11 height 15
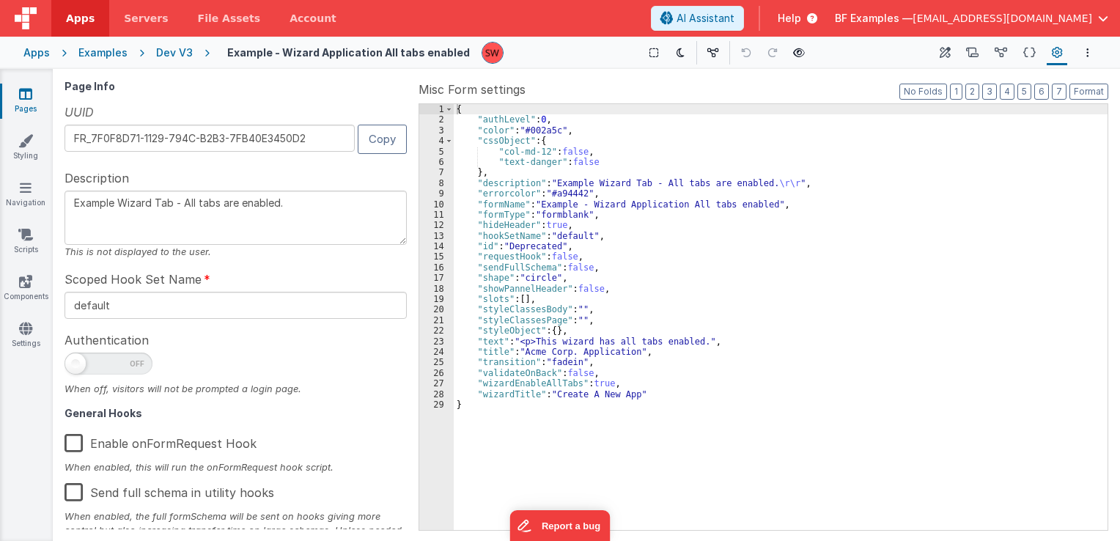
type textarea "Example Wizard Tab - All tabs are enabled."
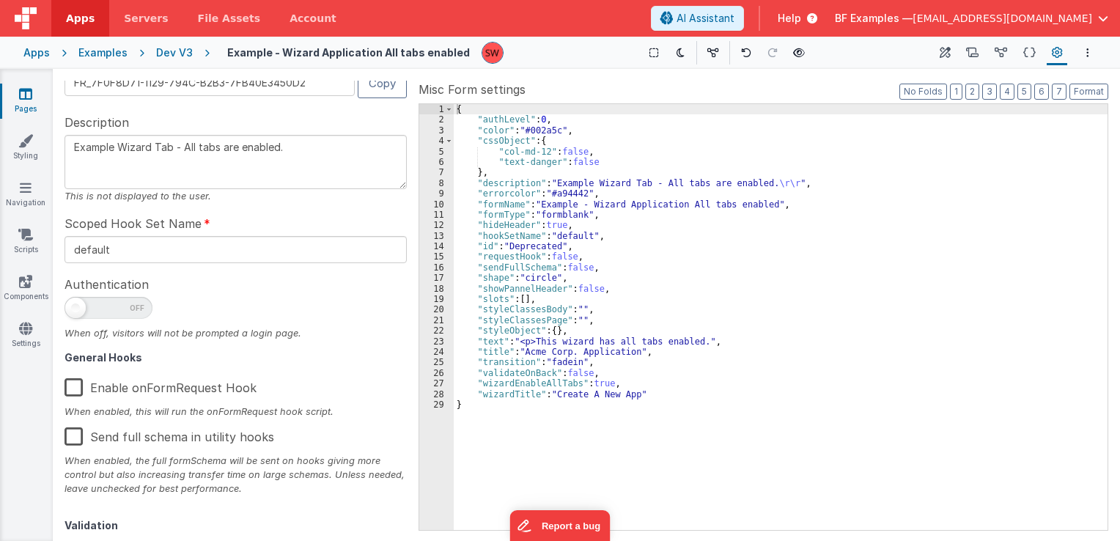
scroll to position [234, 0]
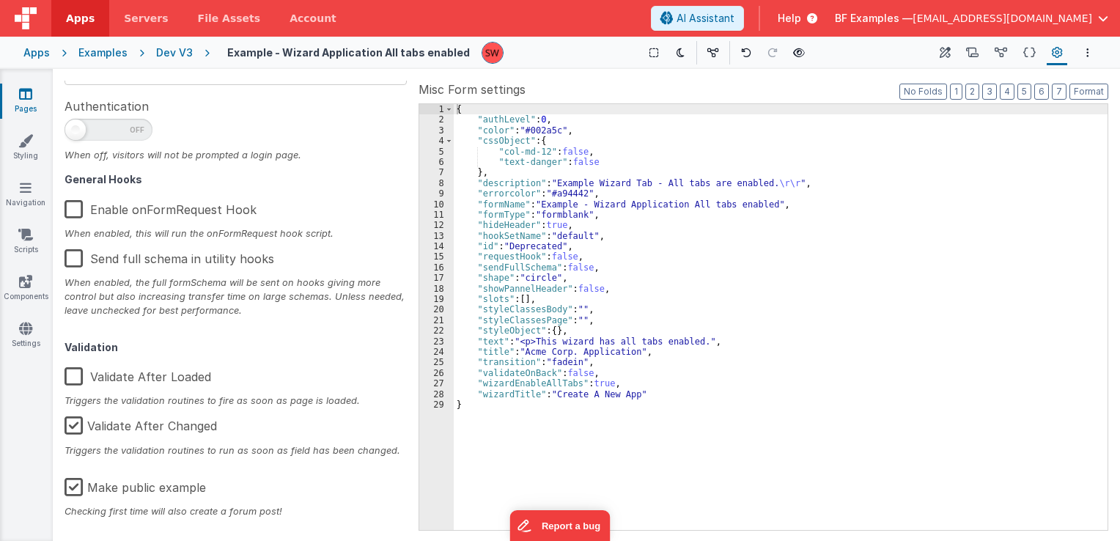
click at [87, 485] on label "Make public example" at bounding box center [135, 485] width 141 height 32
click at [0, 0] on input "Make public example" at bounding box center [0, 0] width 0 height 0
click at [180, 54] on div "Dev V3" at bounding box center [174, 52] width 37 height 15
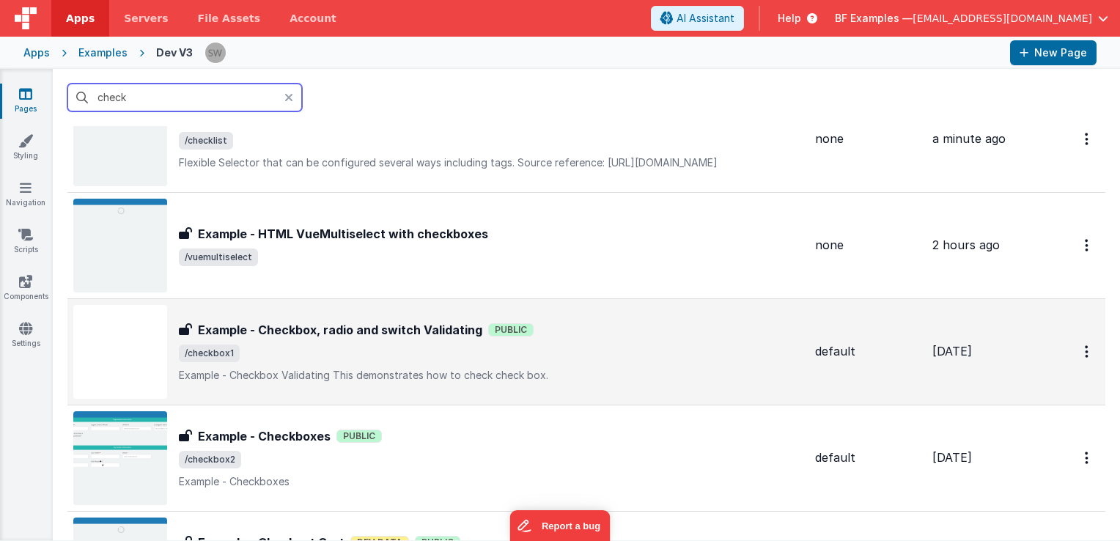
scroll to position [73, 0]
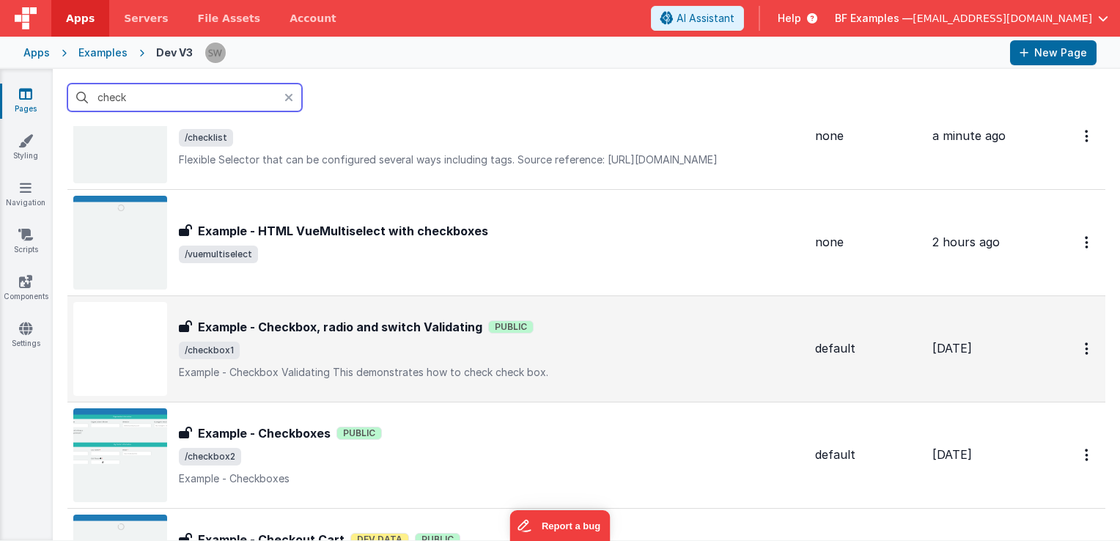
type input "check"
click at [595, 319] on div "Example - Checkbox, radio and switch Validating Public" at bounding box center [491, 327] width 625 height 18
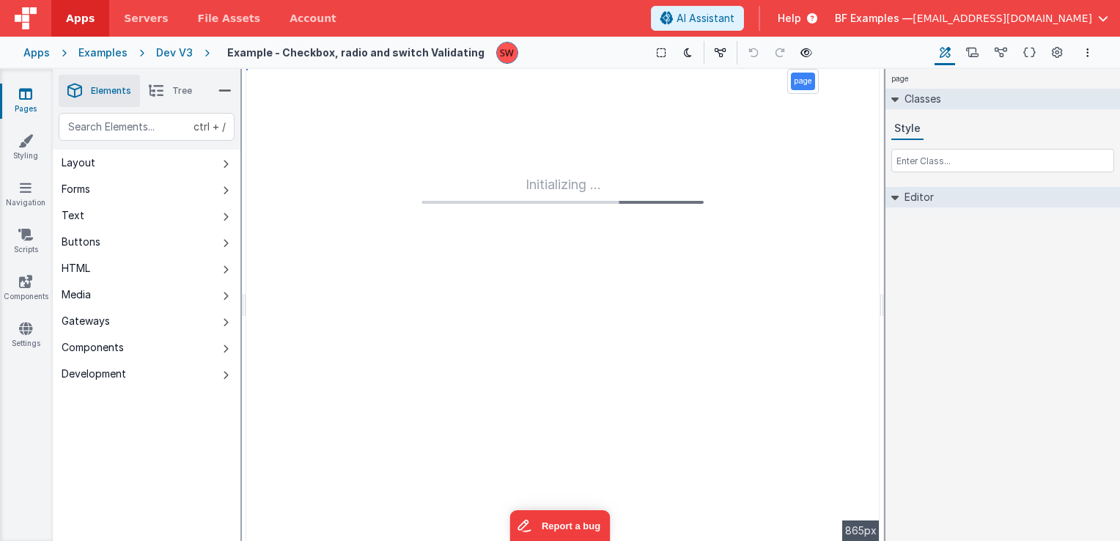
type textarea "Example - Checkbox Validating This demonstrates how to check check box."
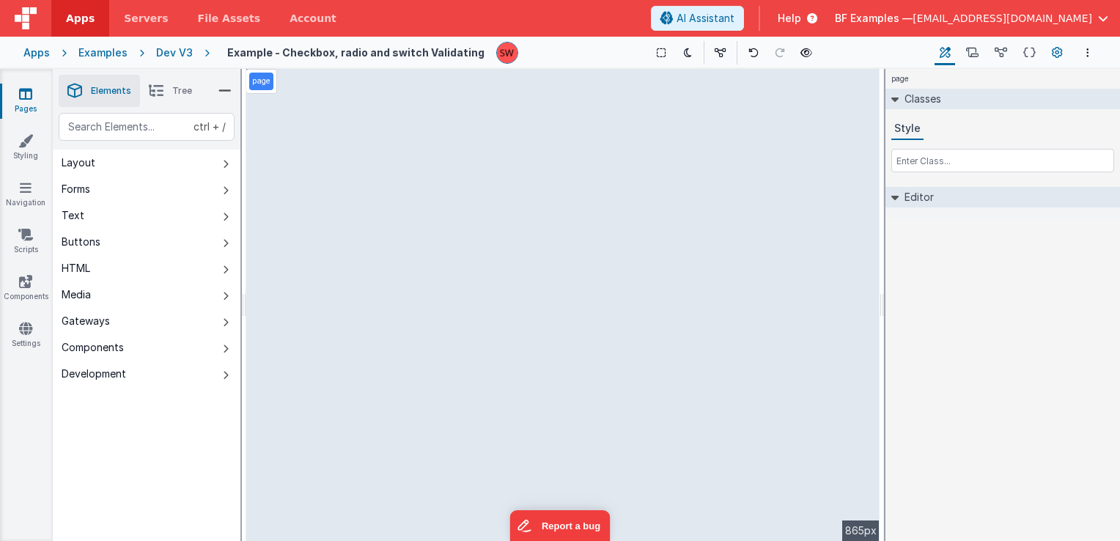
click at [1055, 53] on icon at bounding box center [1057, 52] width 11 height 15
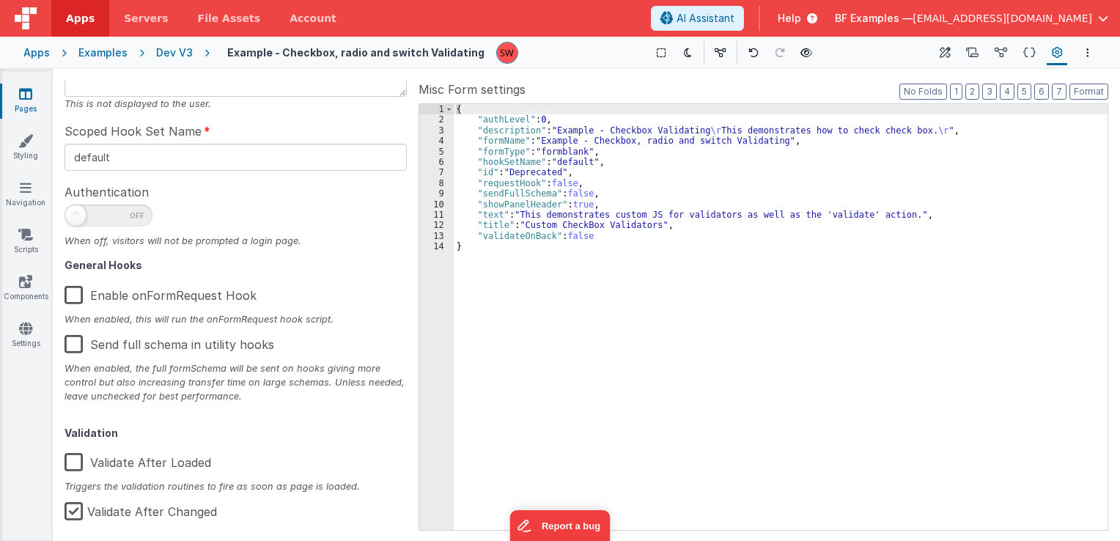
scroll to position [234, 0]
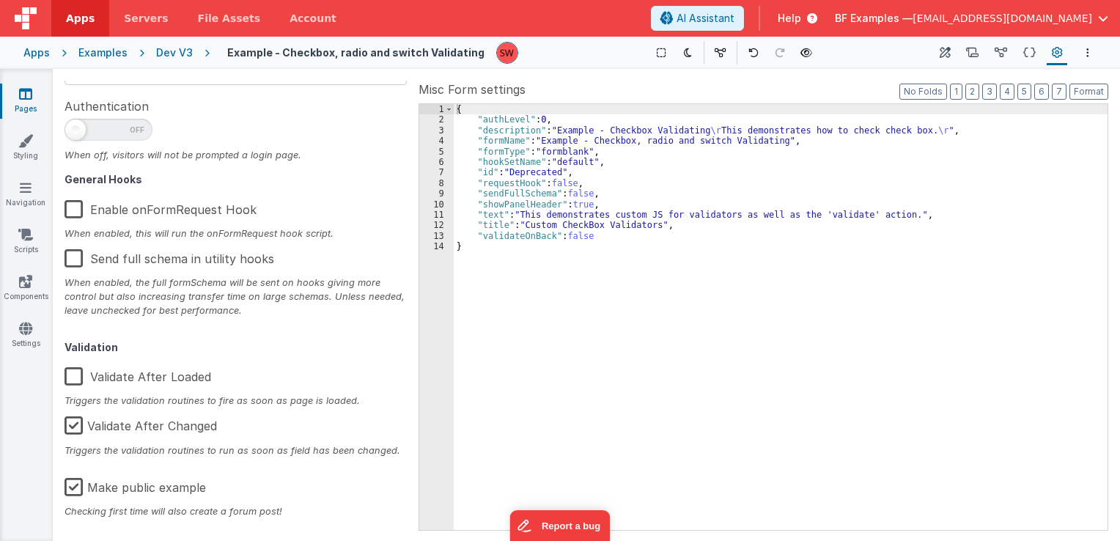
click at [78, 489] on label "Make public example" at bounding box center [135, 485] width 141 height 32
click at [0, 0] on input "Make public example" at bounding box center [0, 0] width 0 height 0
